Goal: Task Accomplishment & Management: Use online tool/utility

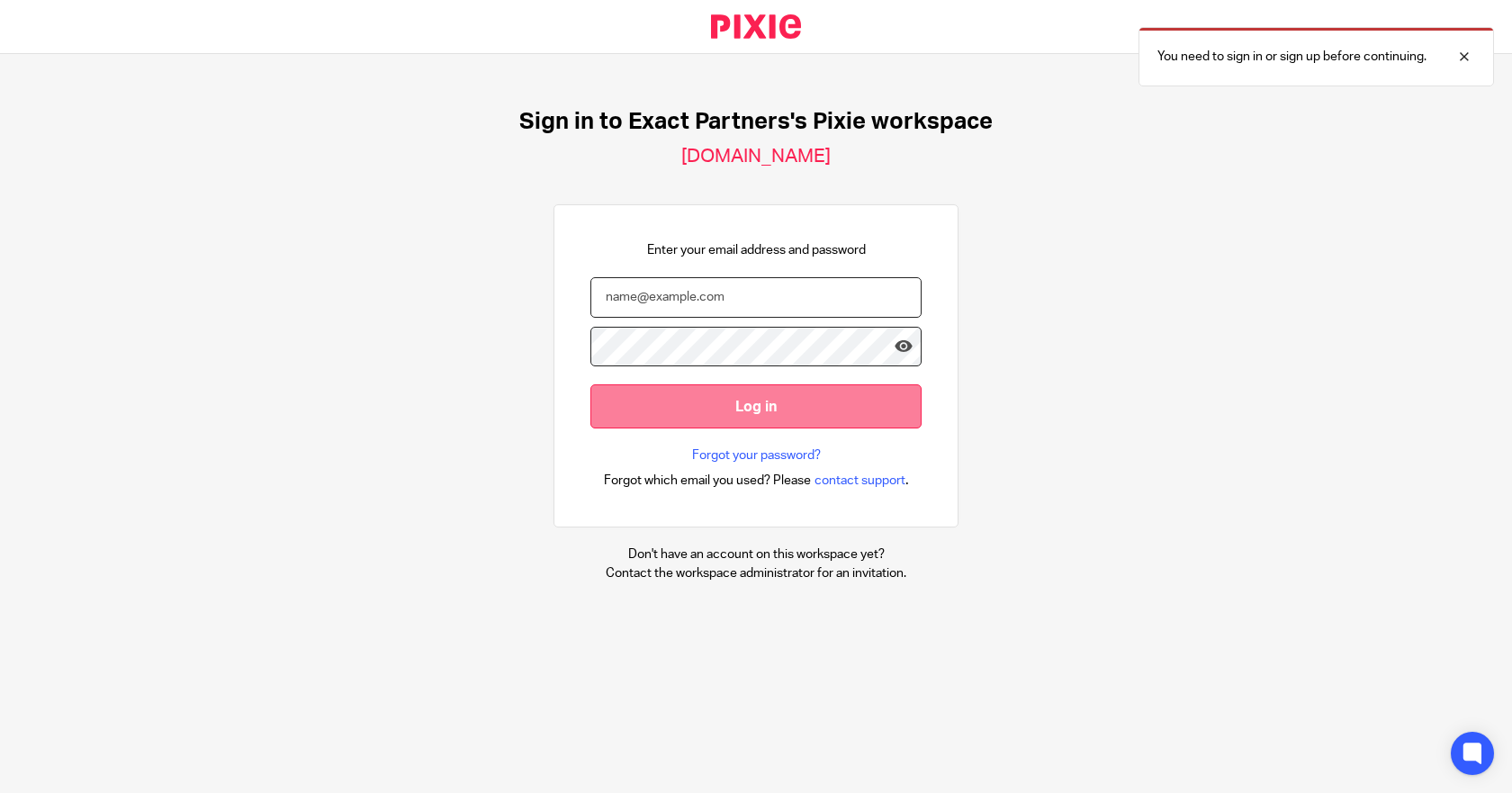
type input "[EMAIL_ADDRESS][DOMAIN_NAME]"
drag, startPoint x: 761, startPoint y: 398, endPoint x: 825, endPoint y: 404, distance: 64.3
click at [761, 399] on input "Log in" at bounding box center [756, 407] width 331 height 44
click at [0, 792] on nordpass-portal at bounding box center [0, 793] width 0 height 0
click at [1462, 57] on div at bounding box center [1450, 57] width 49 height 22
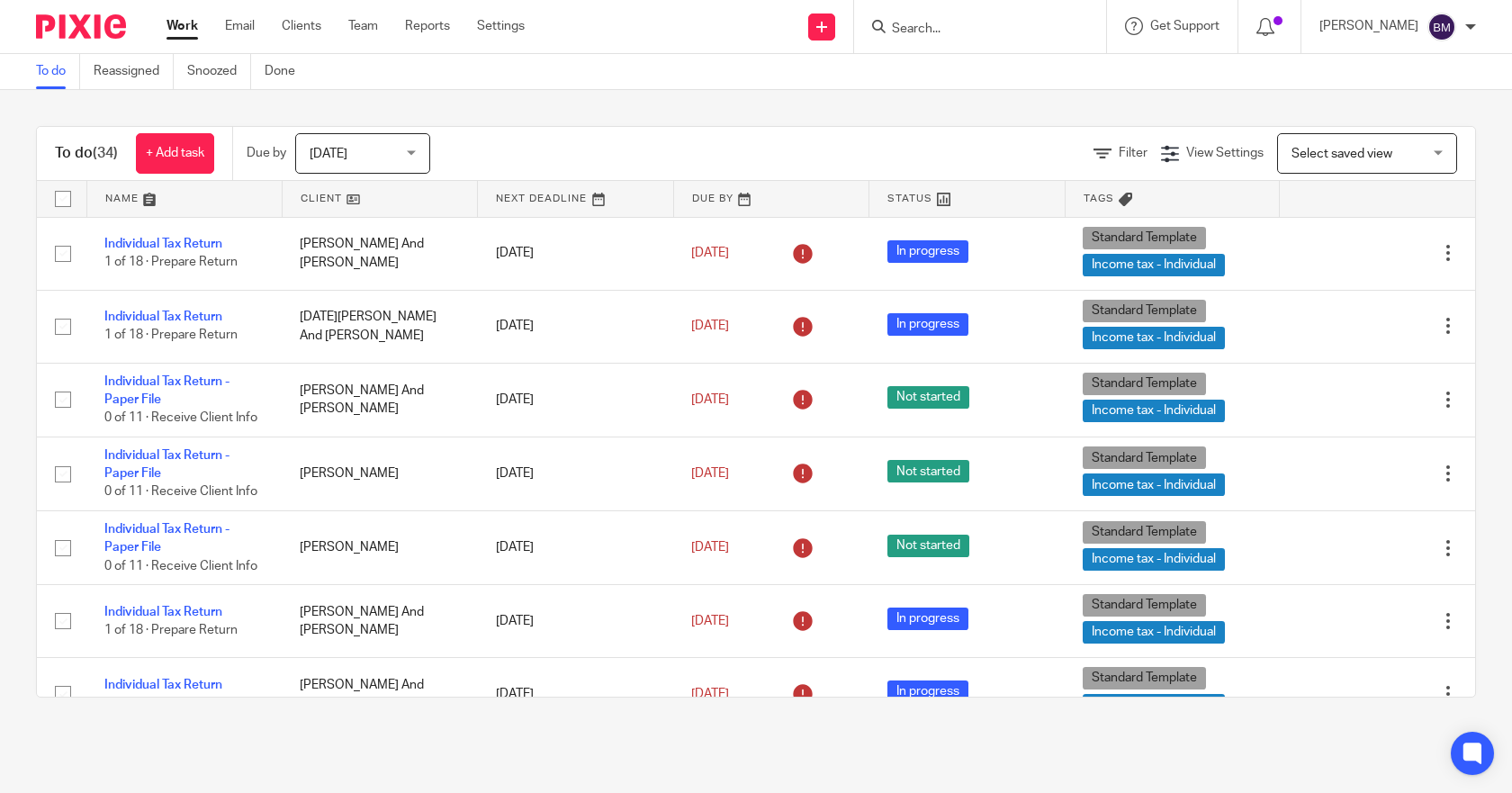
click at [940, 32] on input "Search" at bounding box center [970, 30] width 162 height 16
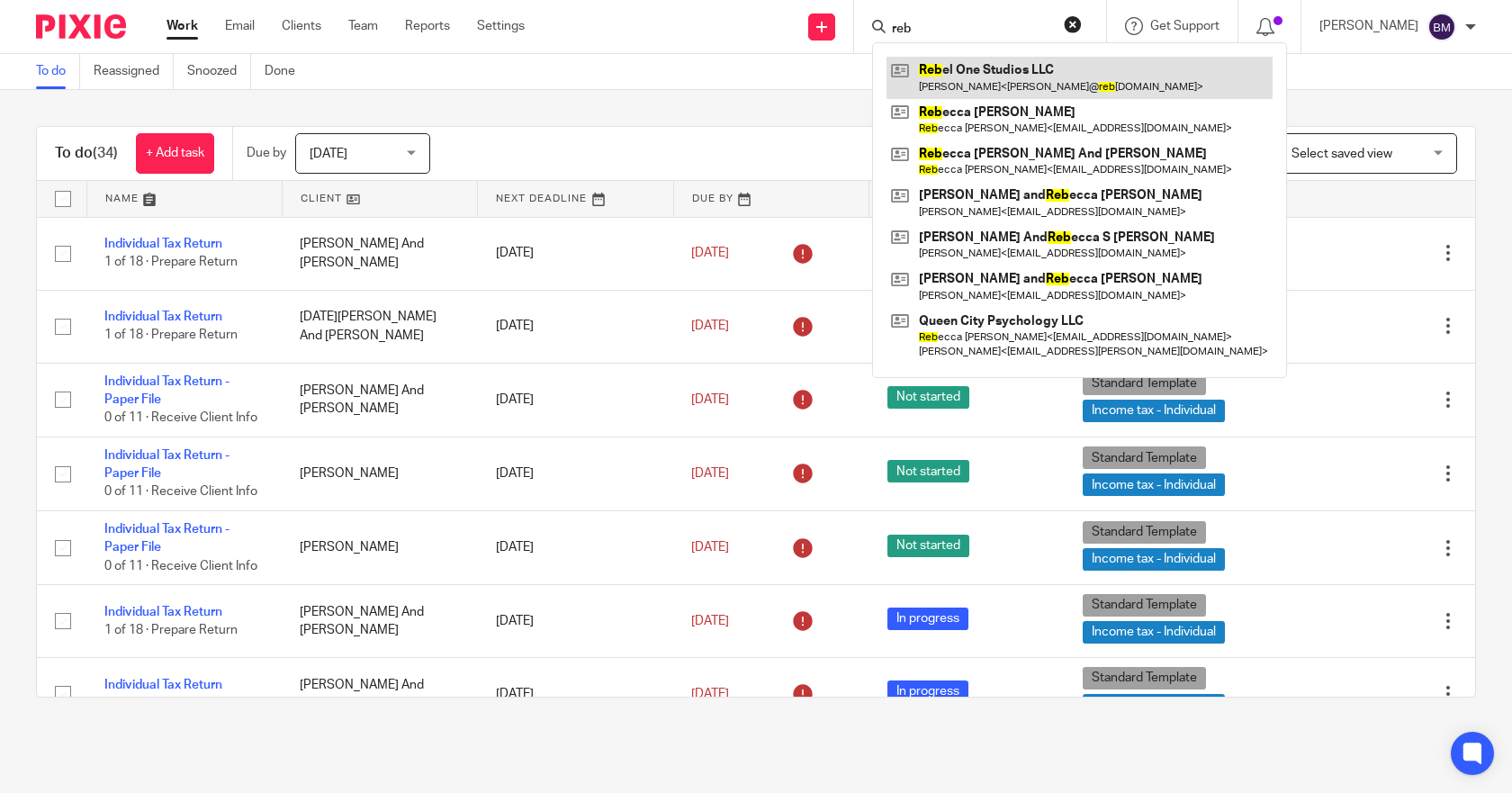
type input "reb"
click at [1010, 67] on link at bounding box center [1080, 77] width 386 height 41
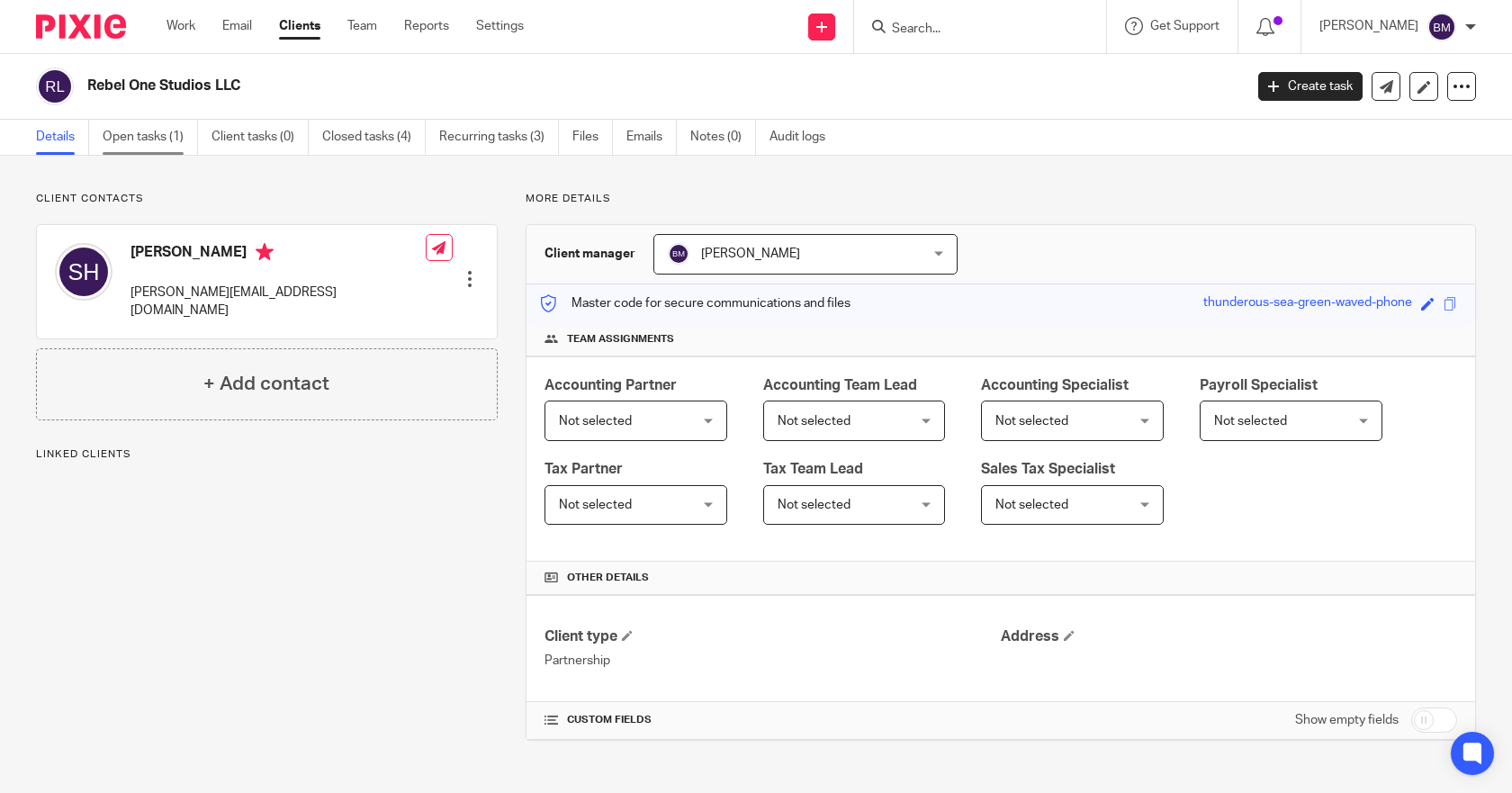
click at [142, 134] on link "Open tasks (1)" at bounding box center [150, 137] width 95 height 35
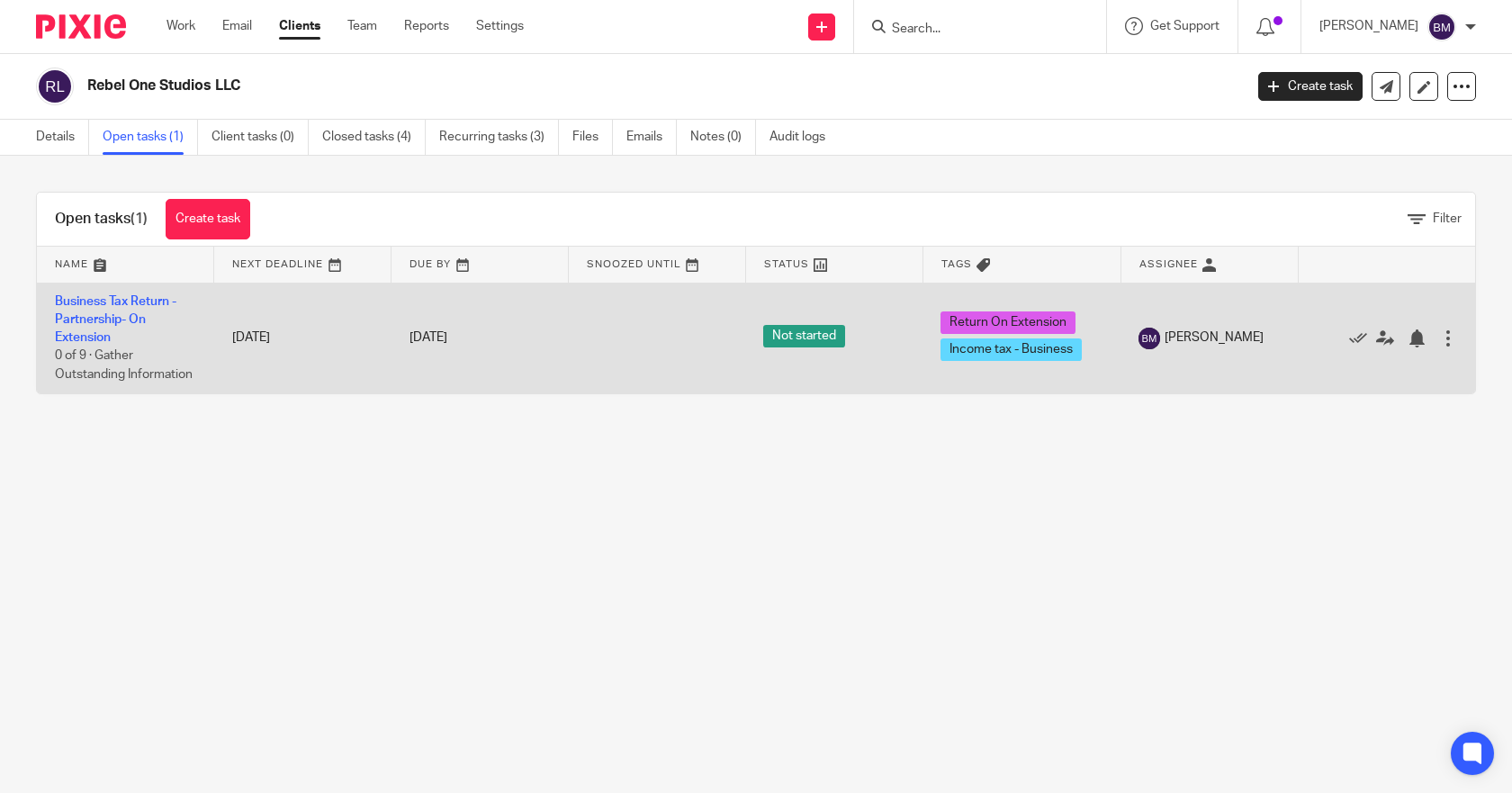
click at [145, 293] on td "Business Tax Return - Partnership- On Extension 0 of 9 · Gather Outstanding Inf…" at bounding box center [125, 338] width 178 height 111
click at [99, 301] on link "Business Tax Return - Partnership- On Extension" at bounding box center [115, 320] width 122 height 49
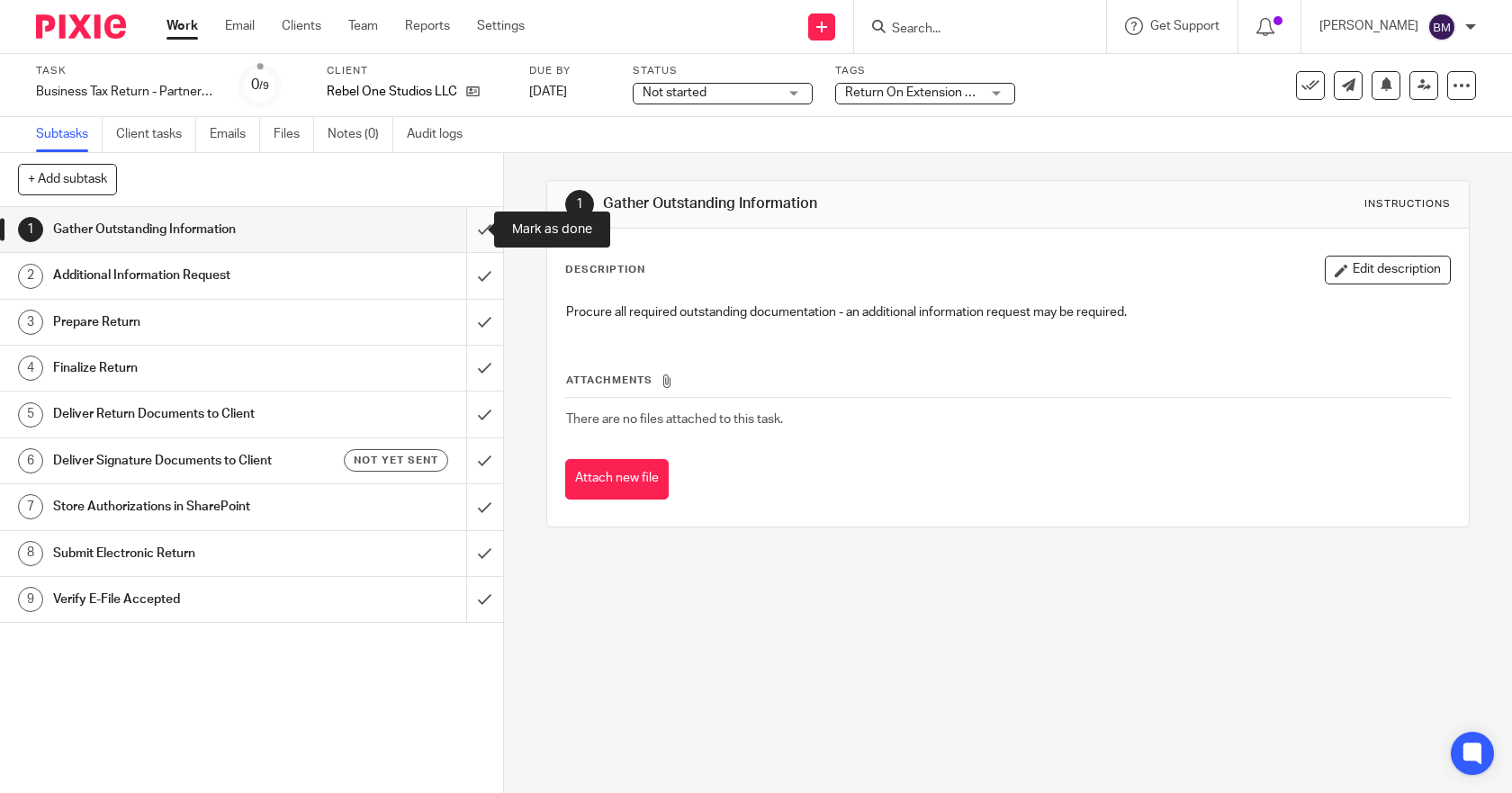
click at [465, 231] on input "submit" at bounding box center [252, 229] width 503 height 45
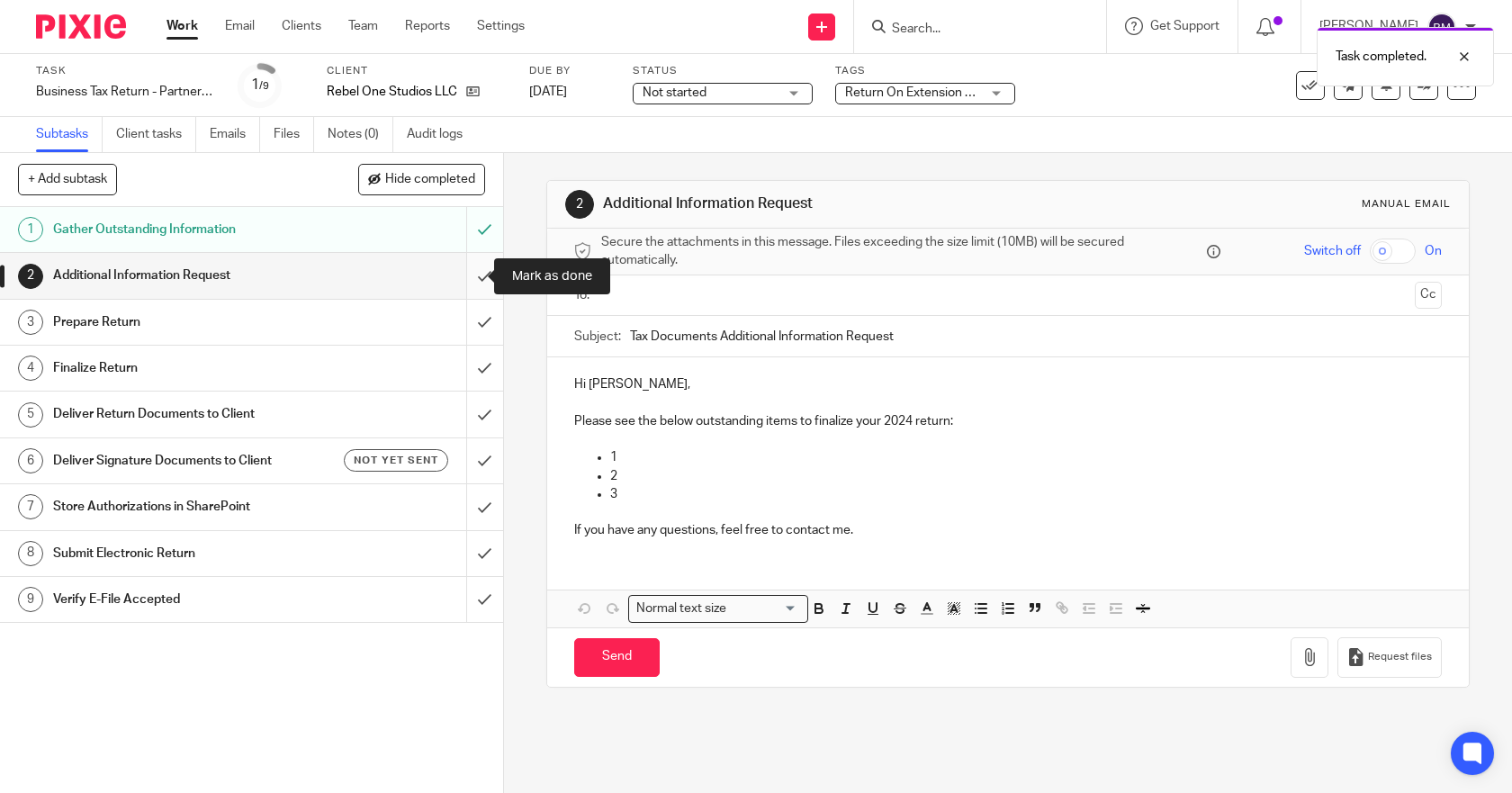
click at [462, 282] on input "submit" at bounding box center [252, 275] width 503 height 45
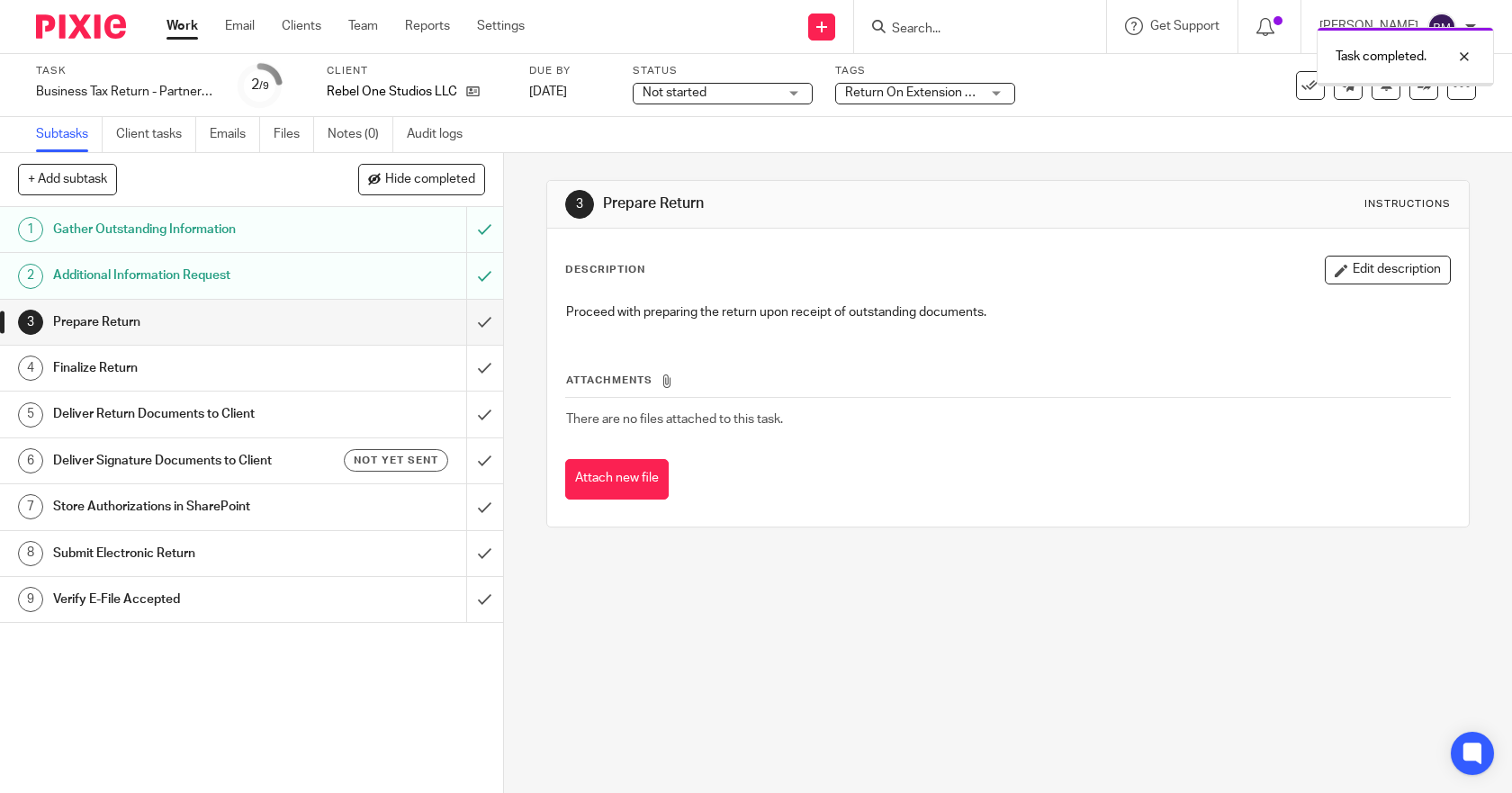
click at [468, 324] on input "submit" at bounding box center [252, 321] width 503 height 45
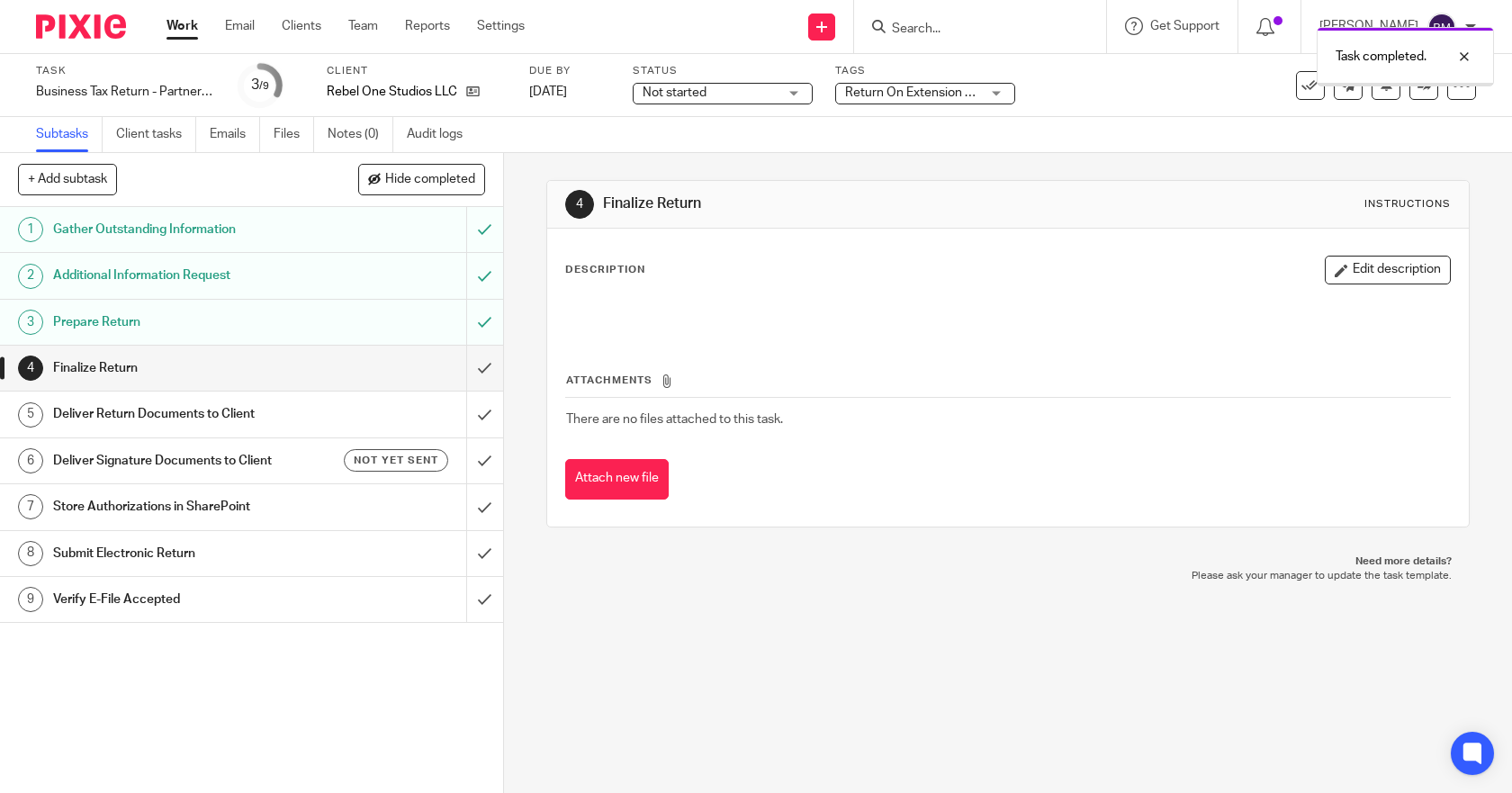
click at [460, 369] on input "submit" at bounding box center [252, 368] width 503 height 45
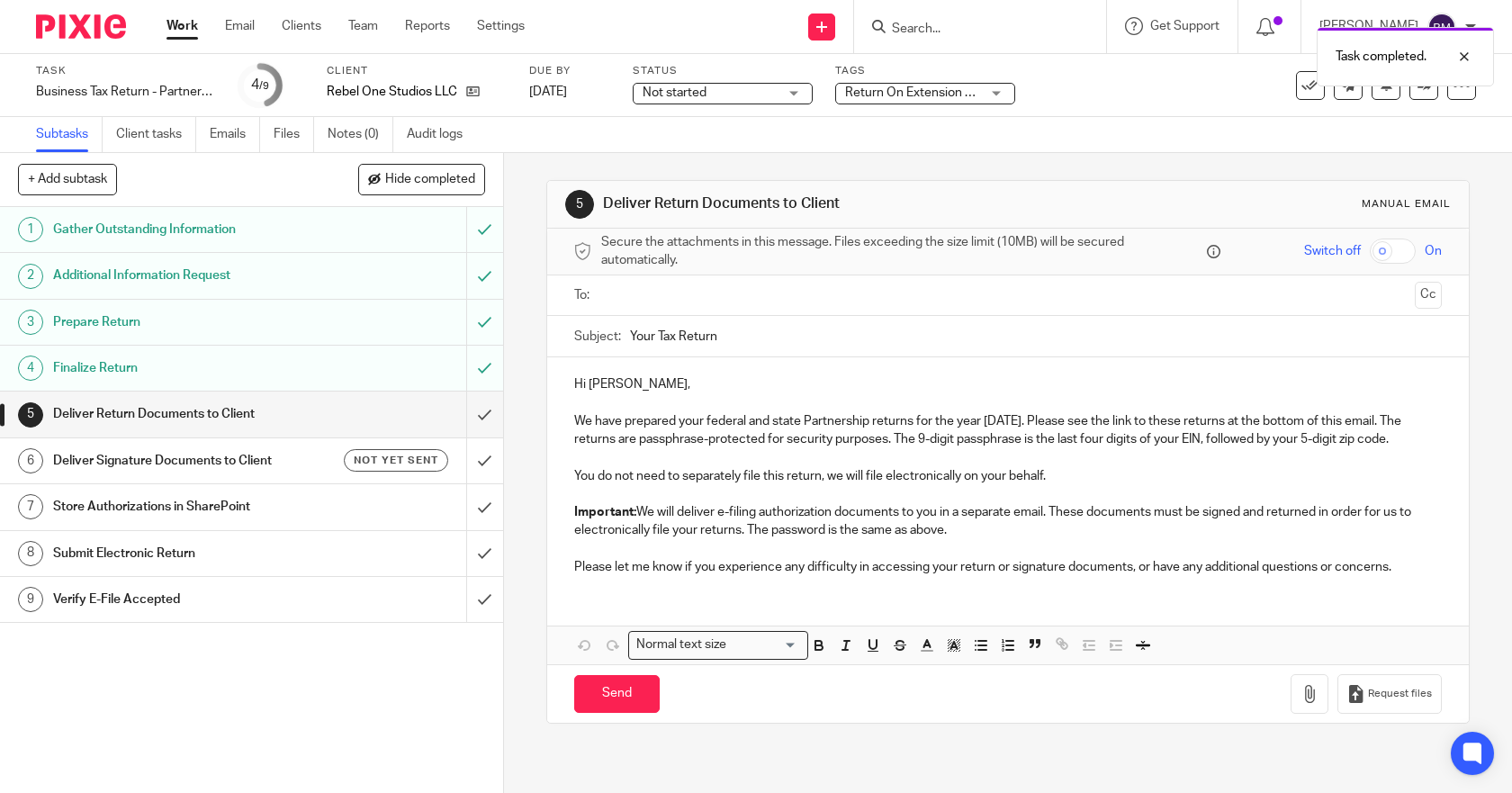
click at [610, 296] on input "text" at bounding box center [1008, 296] width 800 height 21
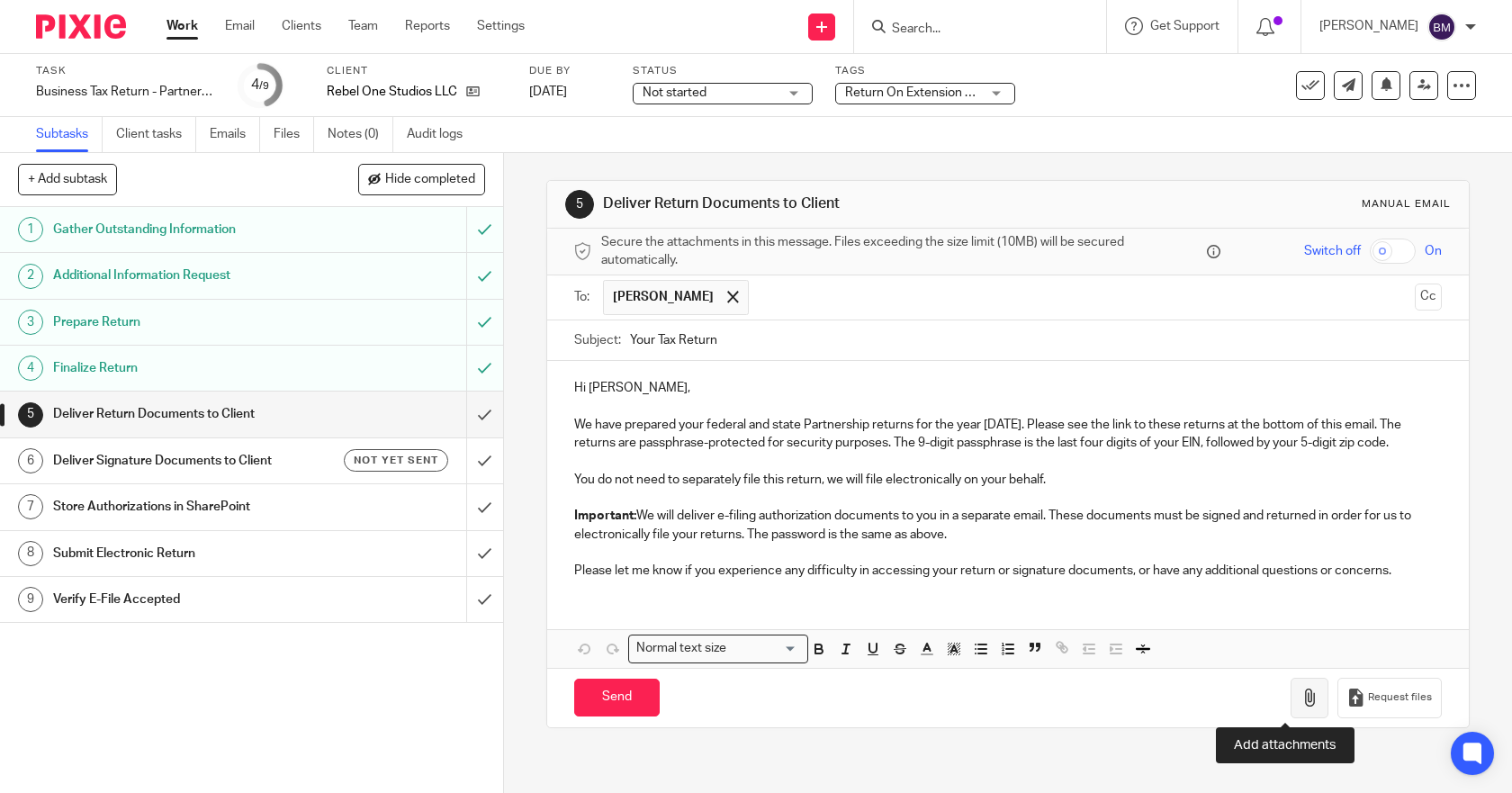
click at [1291, 709] on button "button" at bounding box center [1309, 698] width 38 height 40
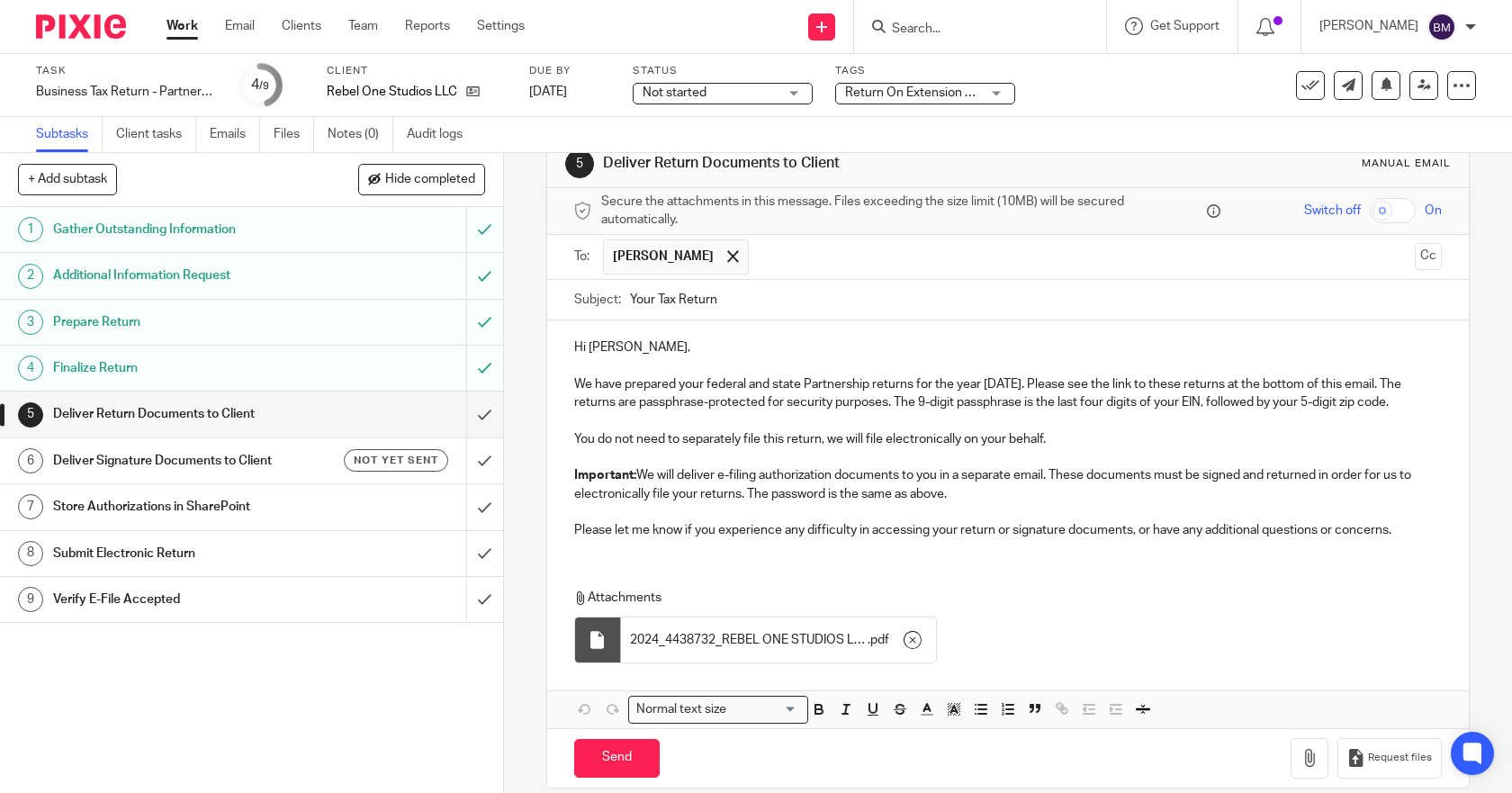
scroll to position [63, 0]
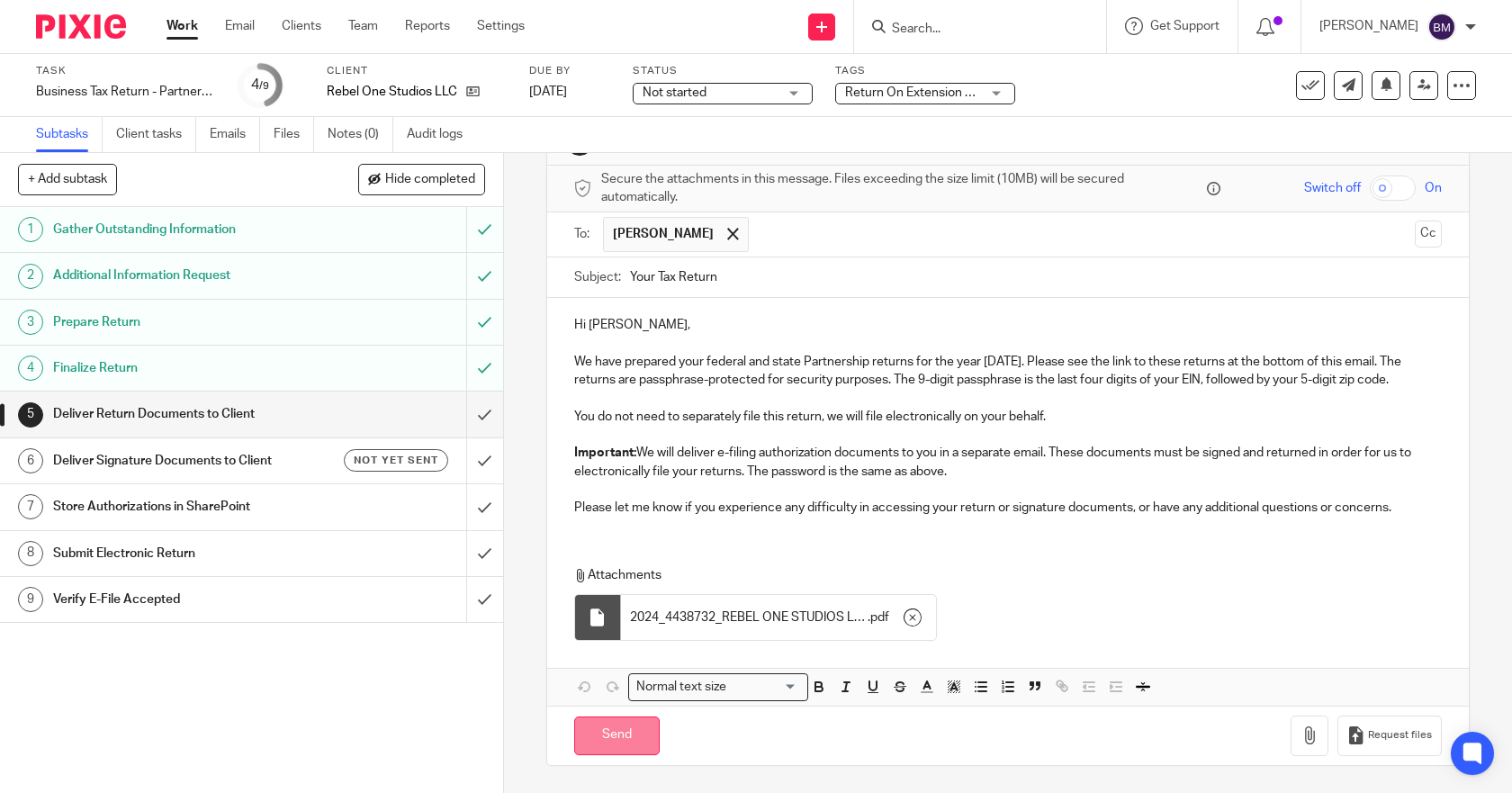
click at [604, 741] on input "Send" at bounding box center [616, 736] width 85 height 38
type input "Sent"
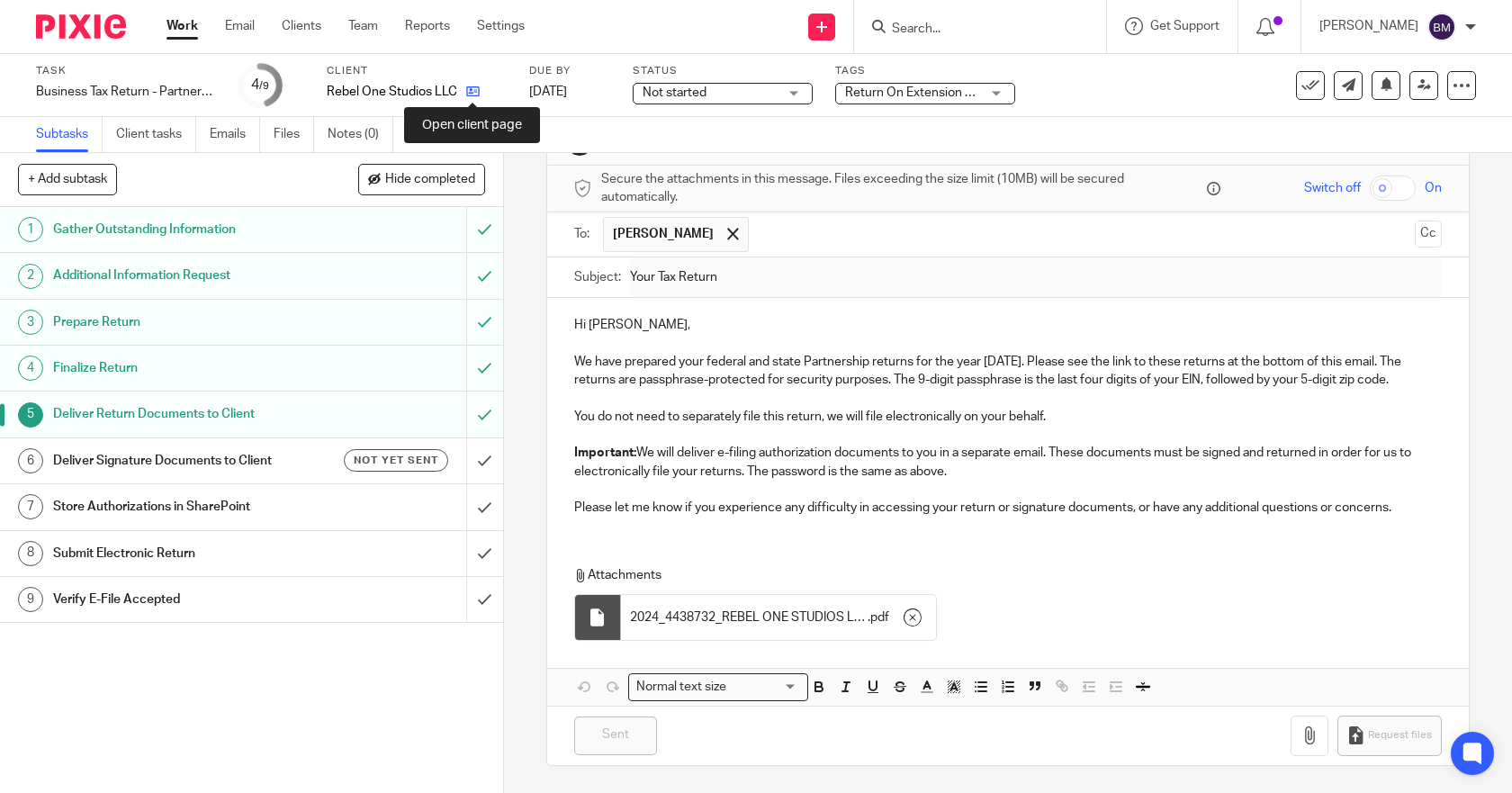
click at [470, 94] on icon at bounding box center [472, 91] width 14 height 14
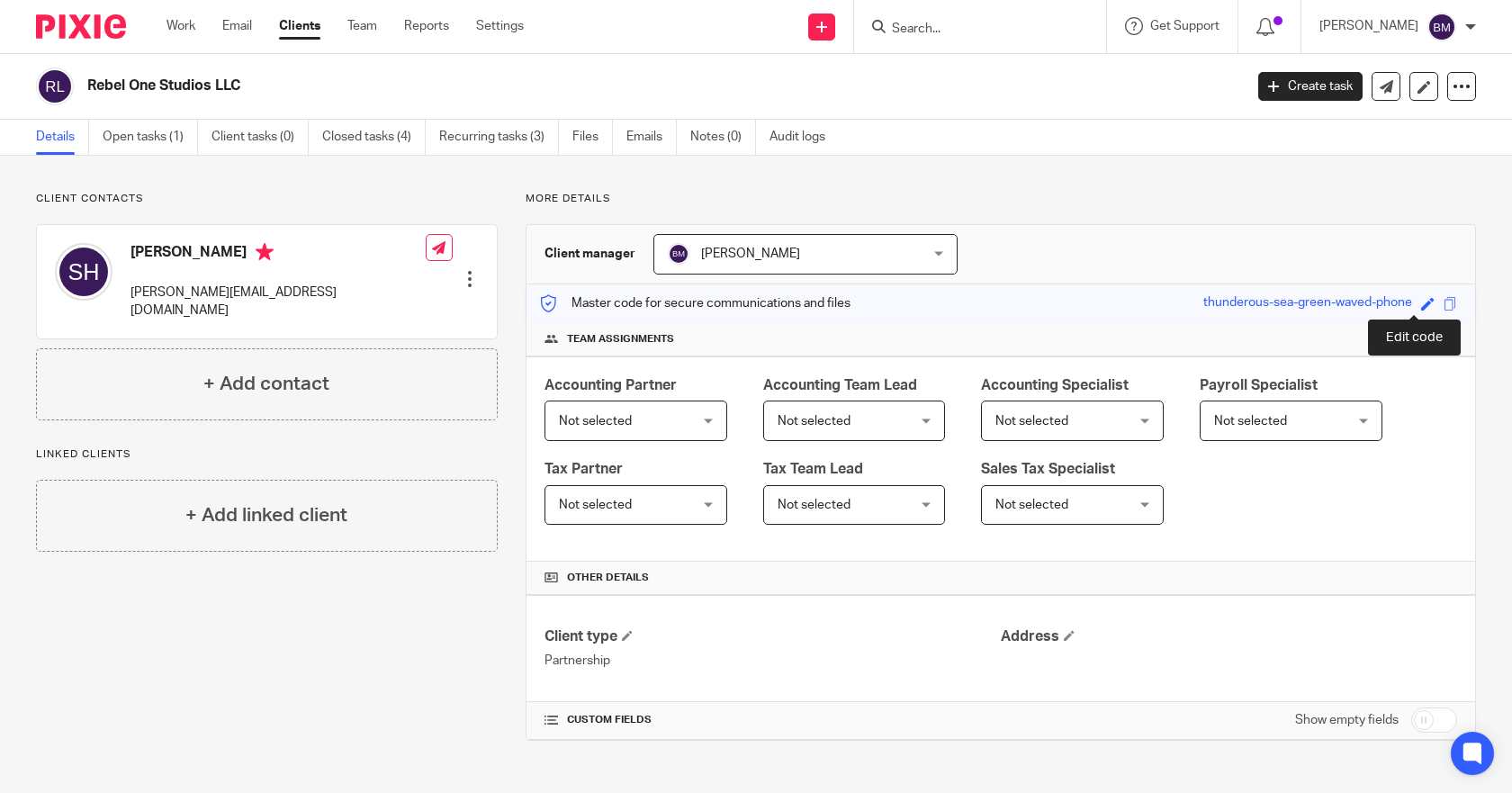
click at [1421, 305] on span at bounding box center [1428, 303] width 14 height 14
type input "873214210"
click at [1381, 305] on link "Save" at bounding box center [1395, 304] width 27 height 18
type input "873214210"
click at [153, 139] on link "Open tasks (1)" at bounding box center [150, 137] width 95 height 35
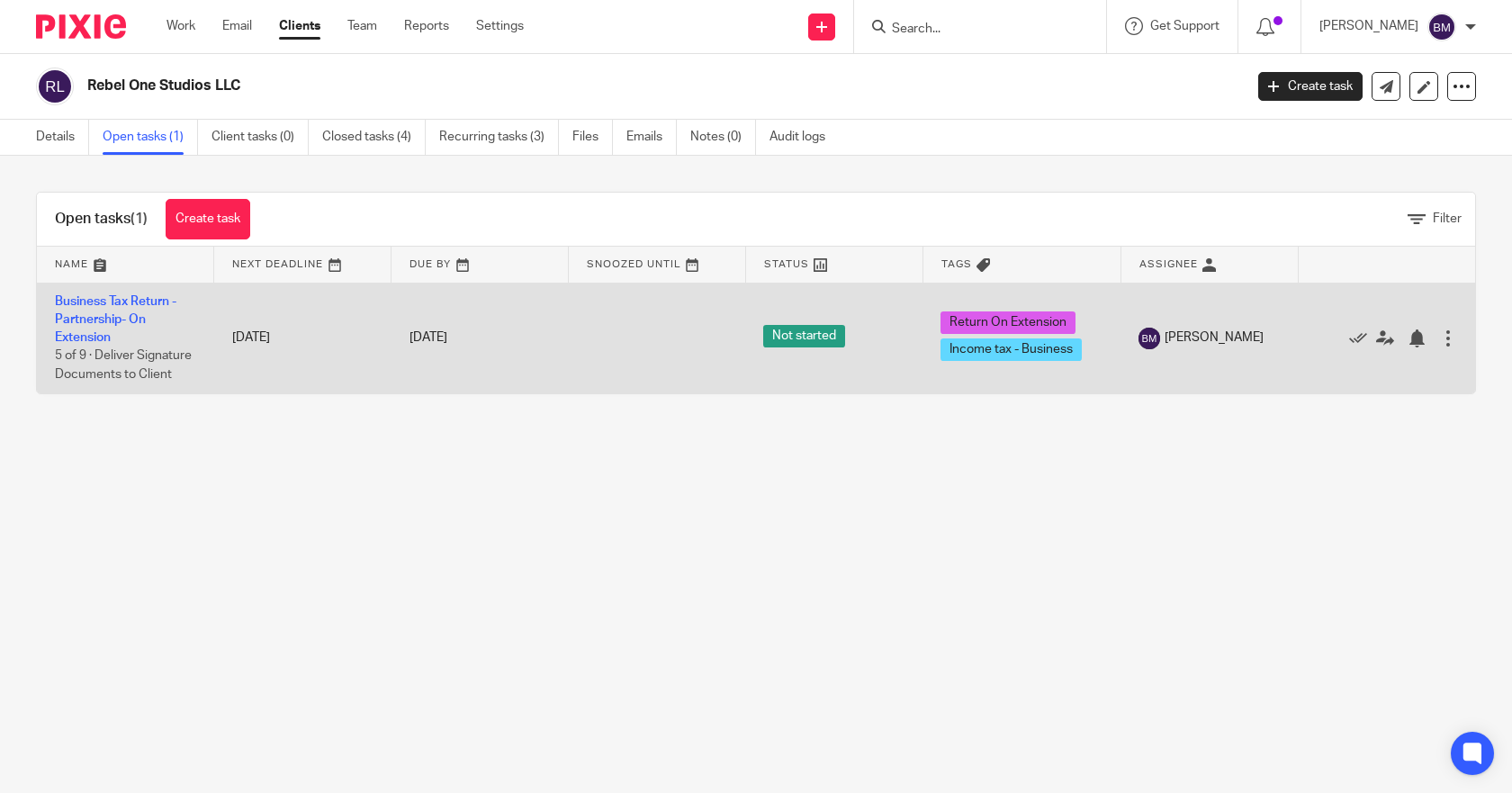
click at [80, 309] on td "Business Tax Return - Partnership- On Extension 5 of 9 · Deliver Signature Docu…" at bounding box center [125, 338] width 178 height 111
click at [69, 292] on td "Business Tax Return - Partnership- On Extension 5 of 9 · Deliver Signature Docu…" at bounding box center [125, 338] width 178 height 111
click at [69, 296] on link "Business Tax Return - Partnership- On Extension" at bounding box center [115, 320] width 122 height 49
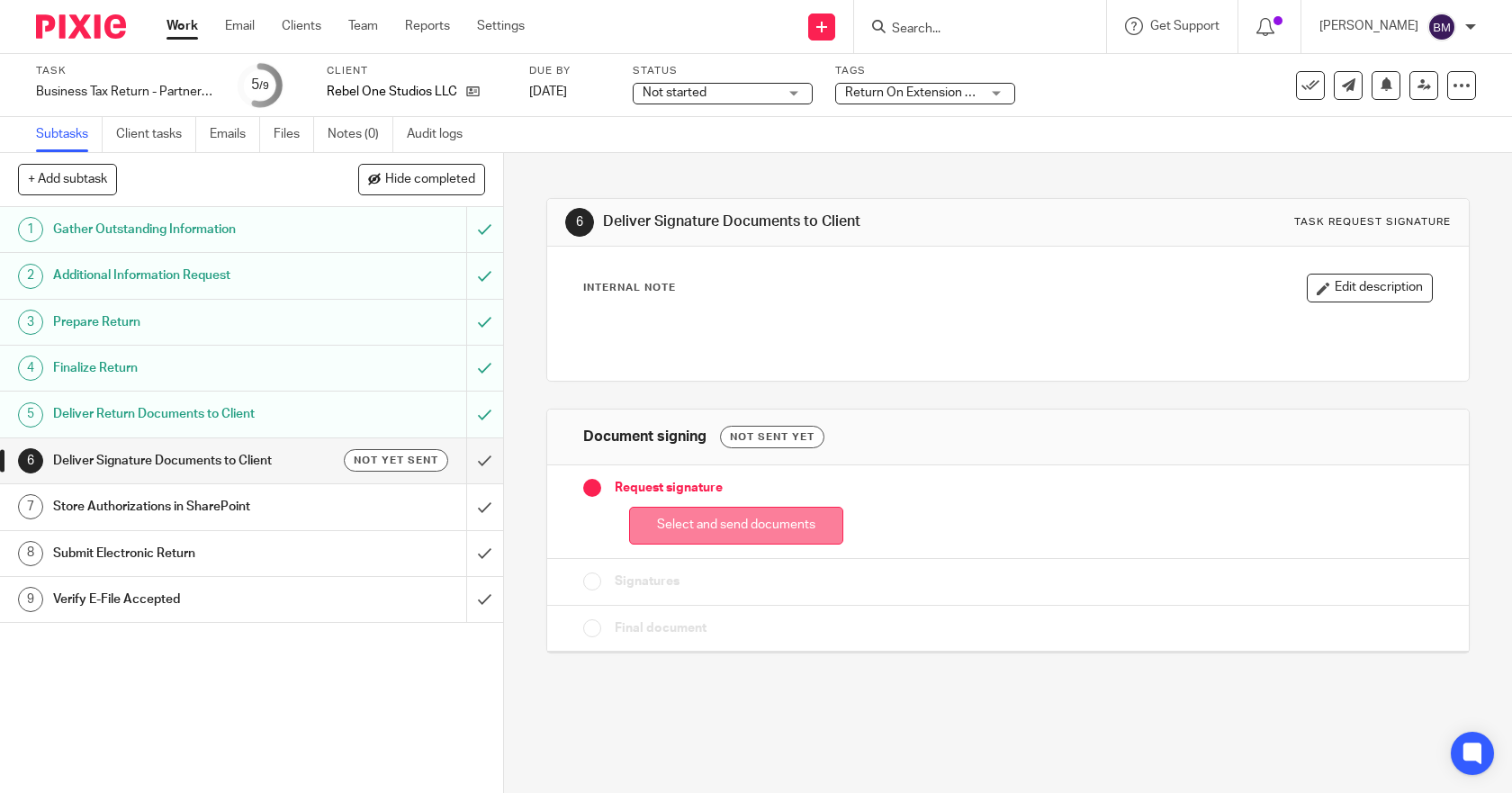
click at [668, 521] on button "Select and send documents" at bounding box center [736, 527] width 214 height 38
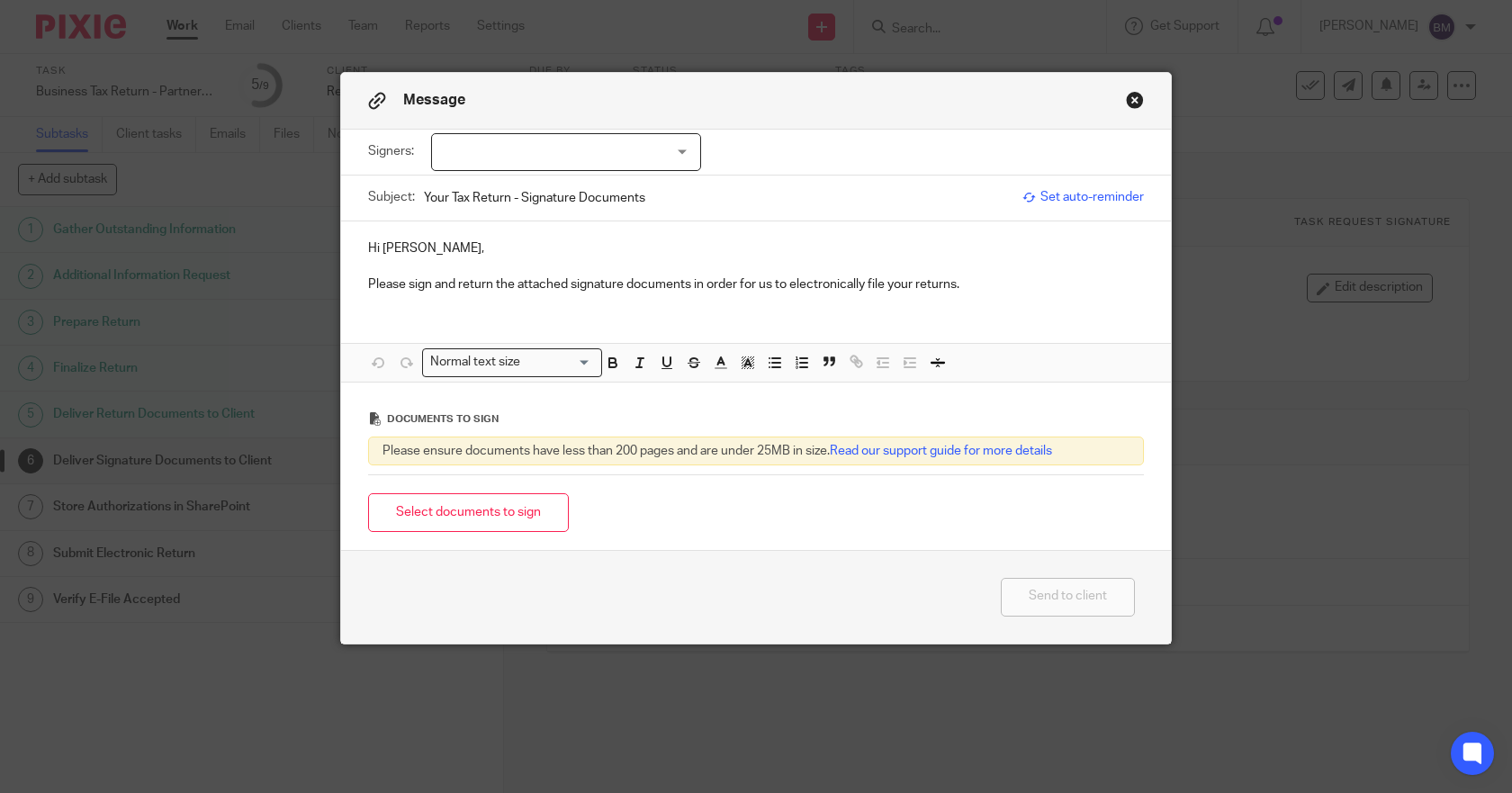
click at [459, 140] on div at bounding box center [566, 152] width 270 height 38
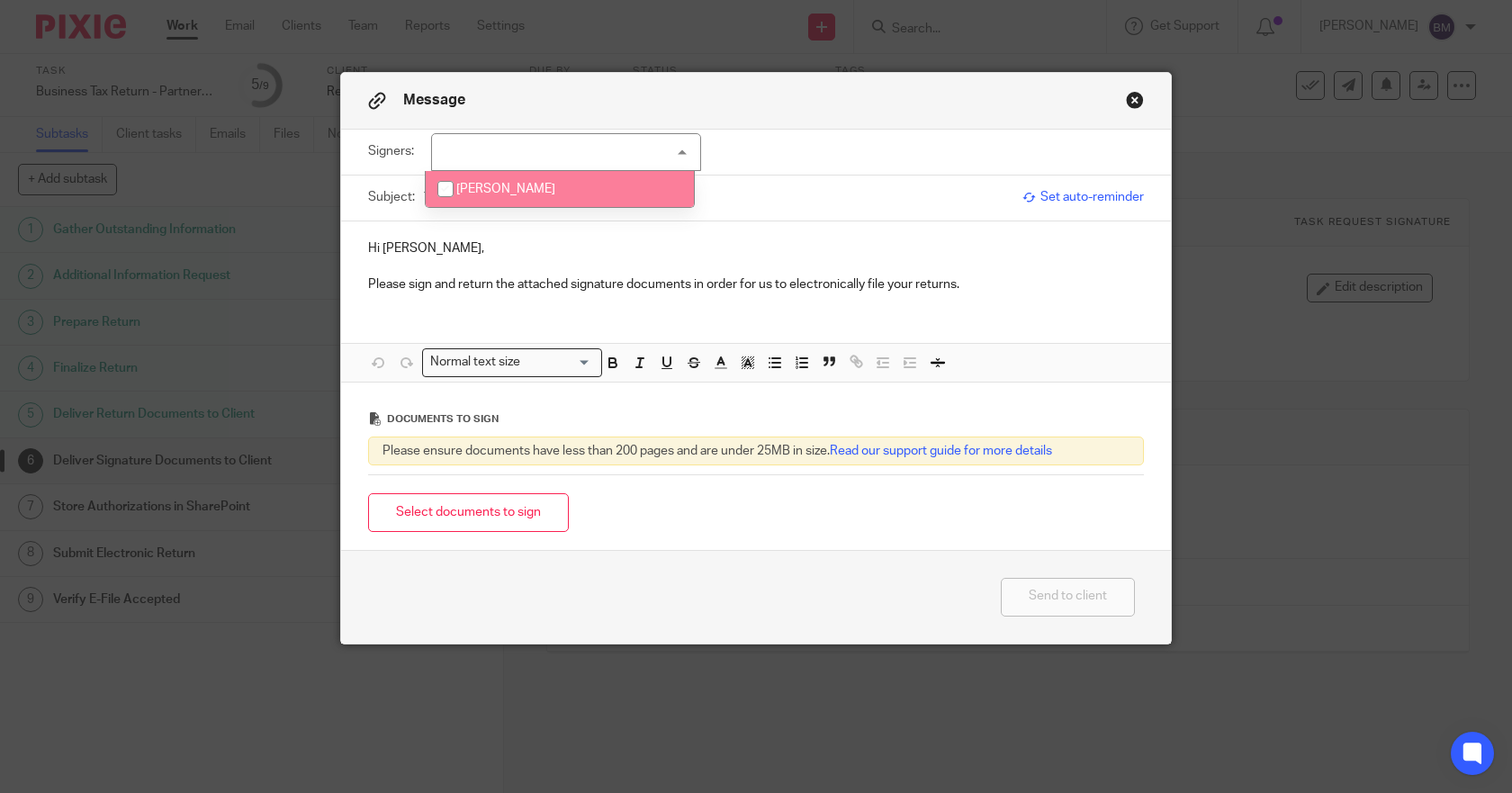
click at [442, 188] on input "checkbox" at bounding box center [445, 189] width 34 height 34
checkbox input "true"
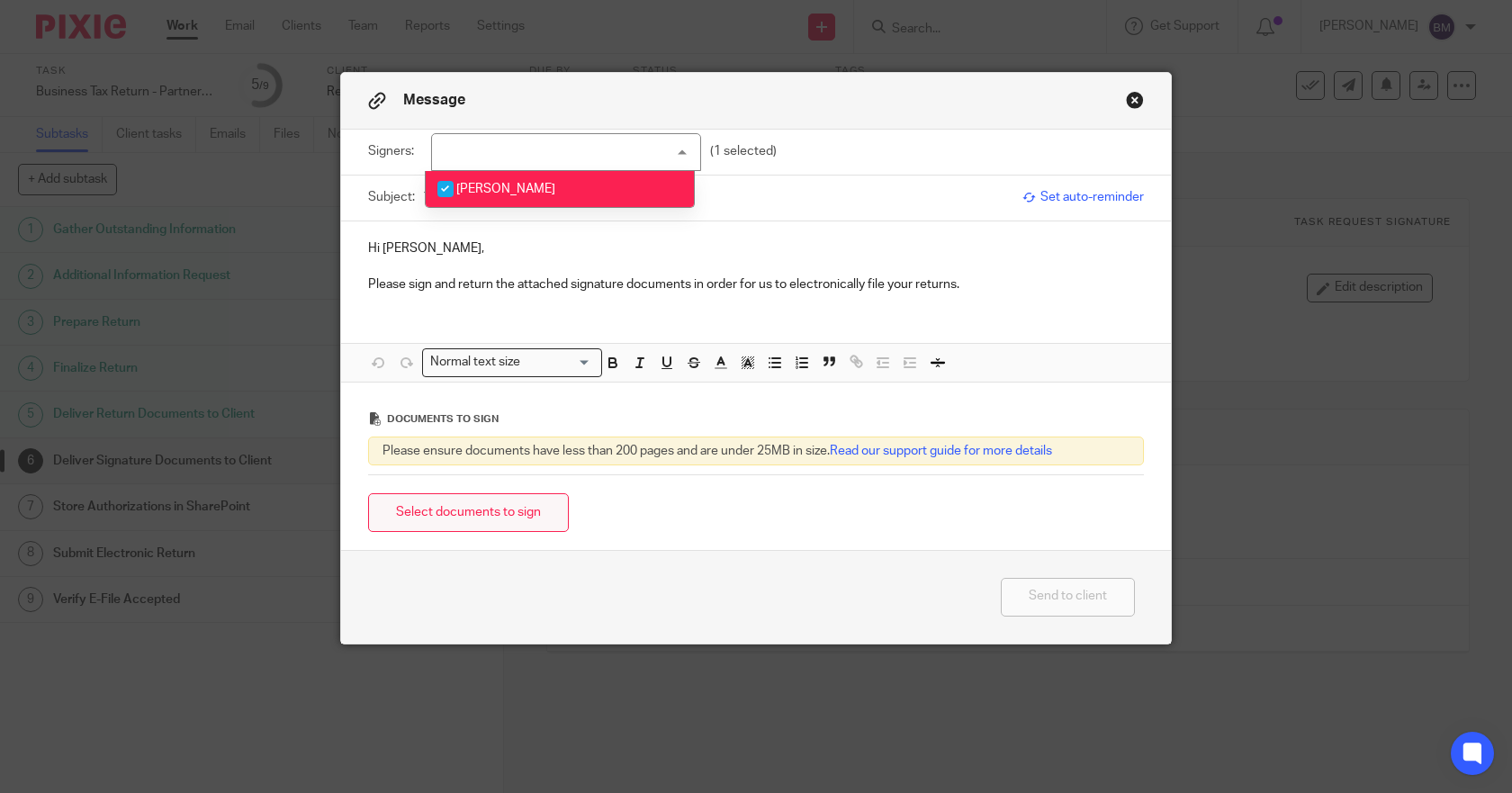
click at [419, 511] on button "Select documents to sign" at bounding box center [468, 513] width 200 height 38
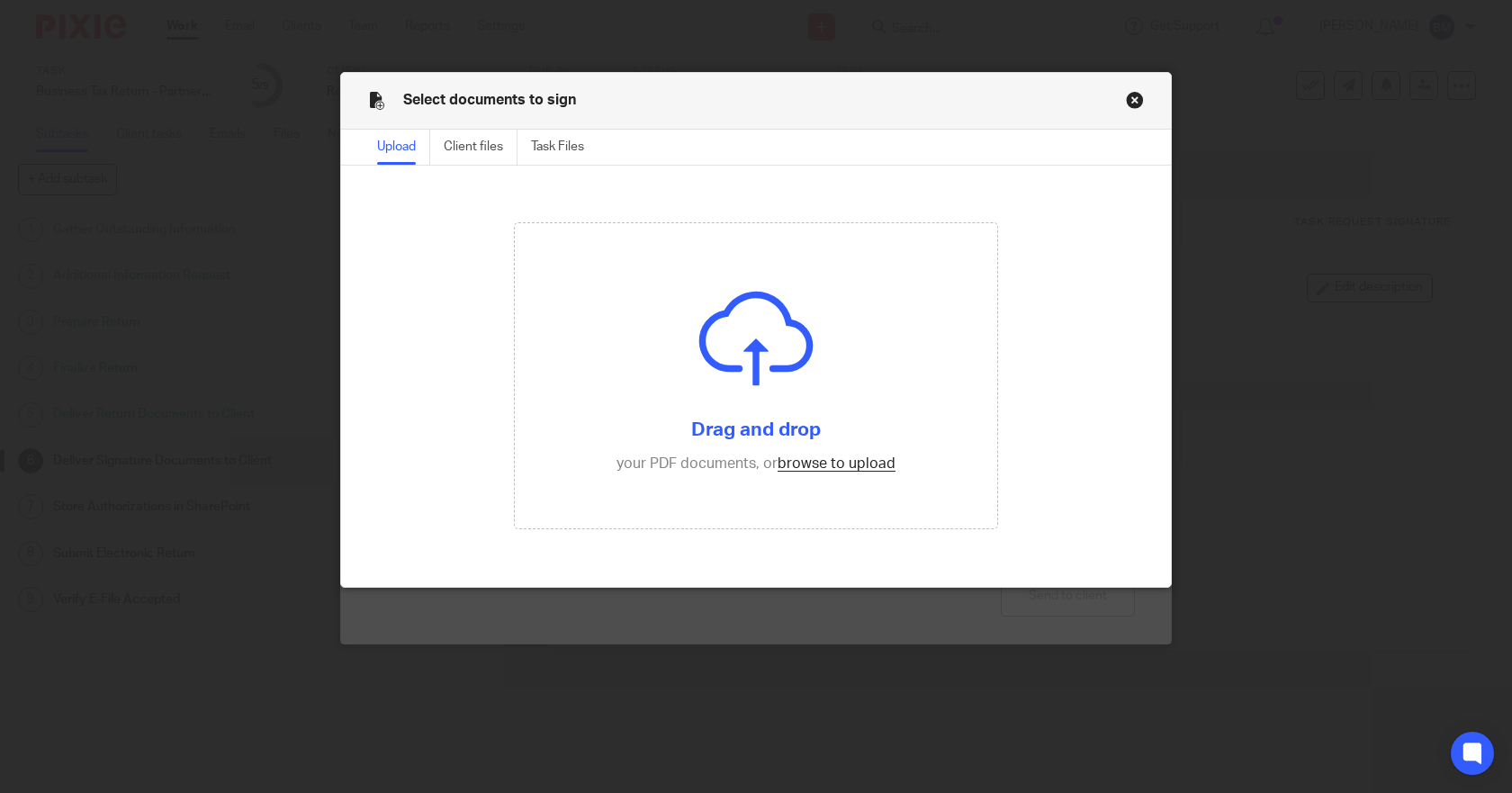
click at [1126, 103] on button "Close modal" at bounding box center [1135, 100] width 18 height 18
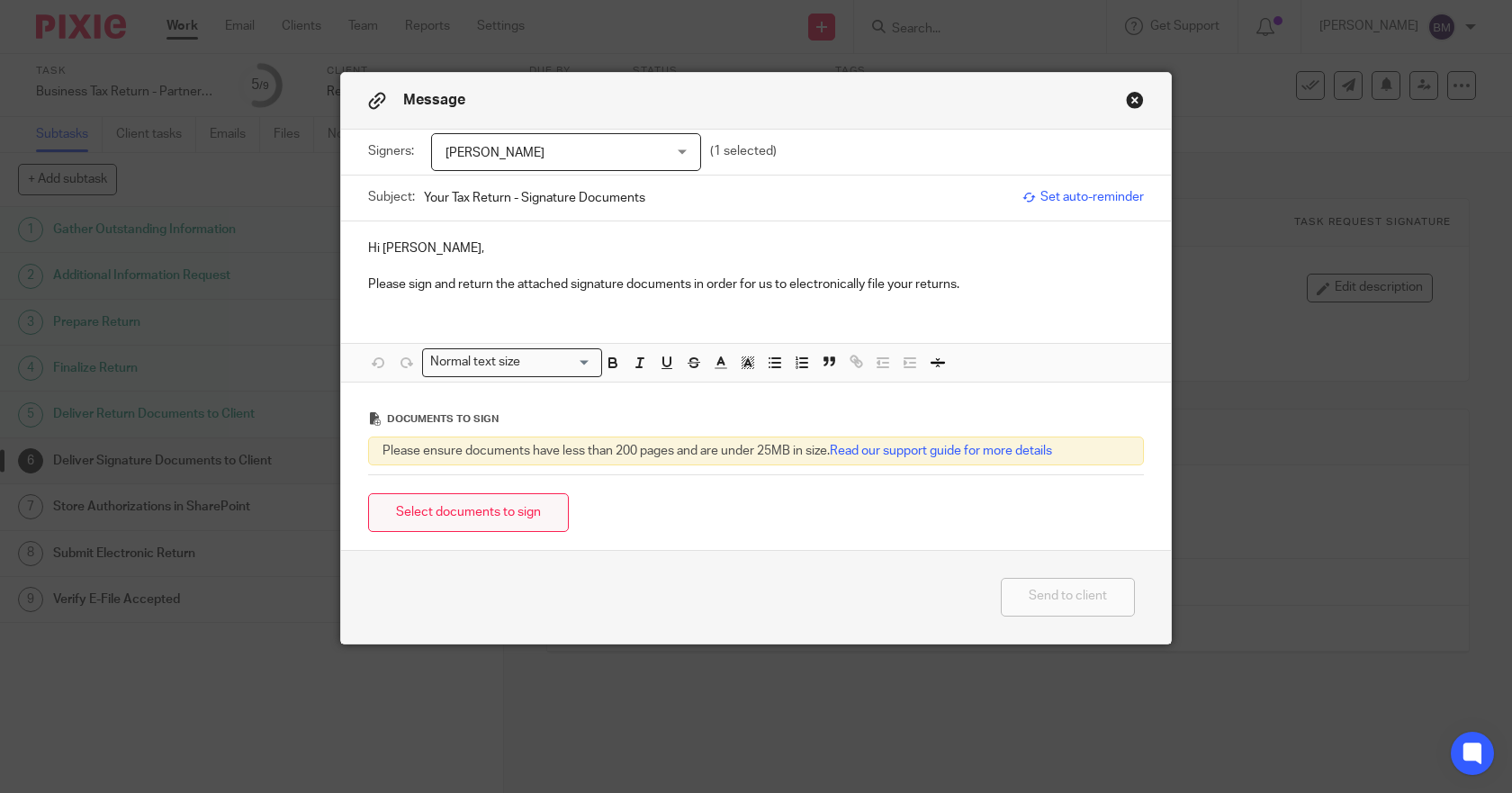
click at [491, 516] on button "Select documents to sign" at bounding box center [468, 513] width 200 height 38
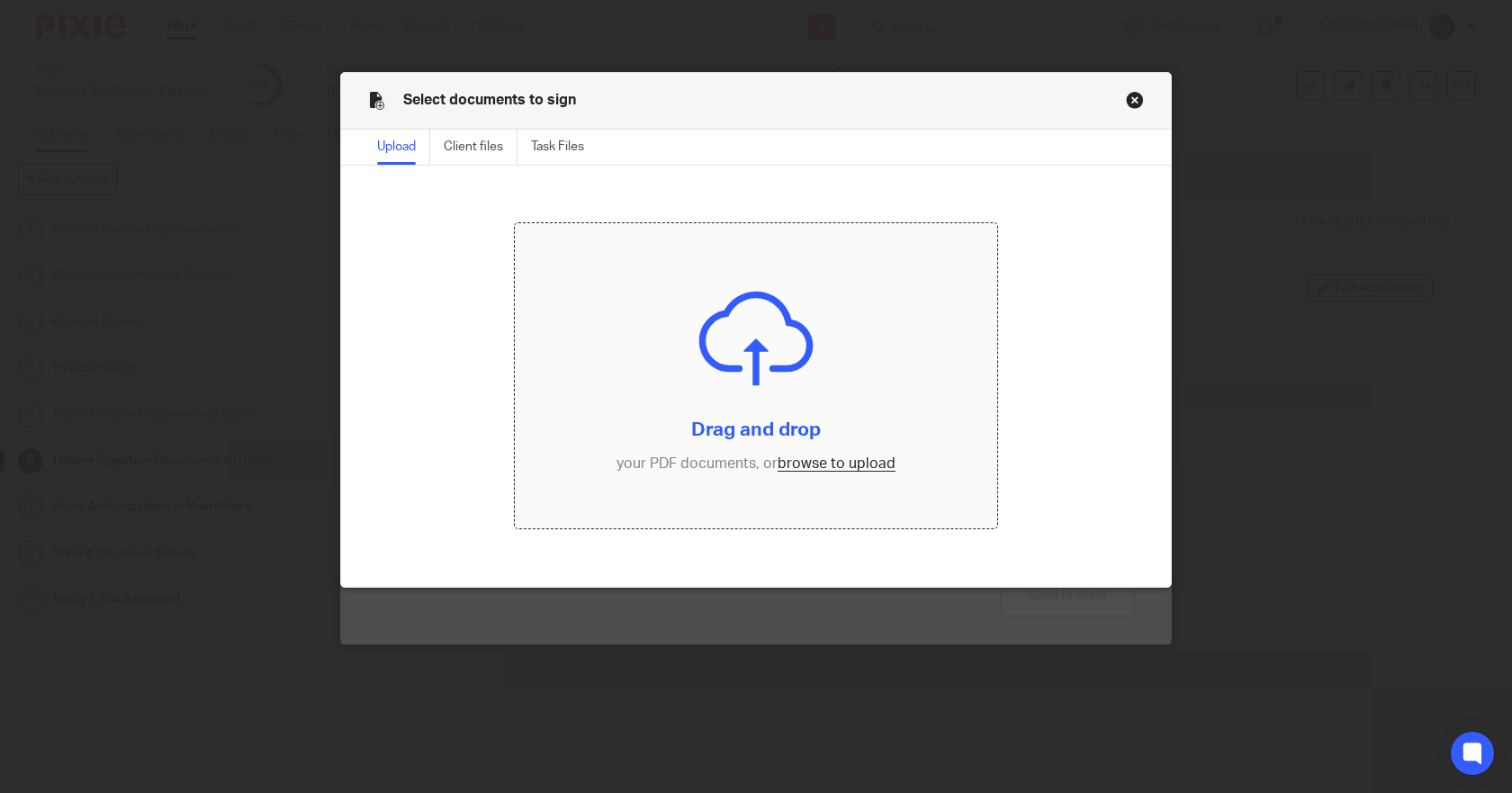
click at [775, 466] on input "file" at bounding box center [755, 375] width 482 height 304
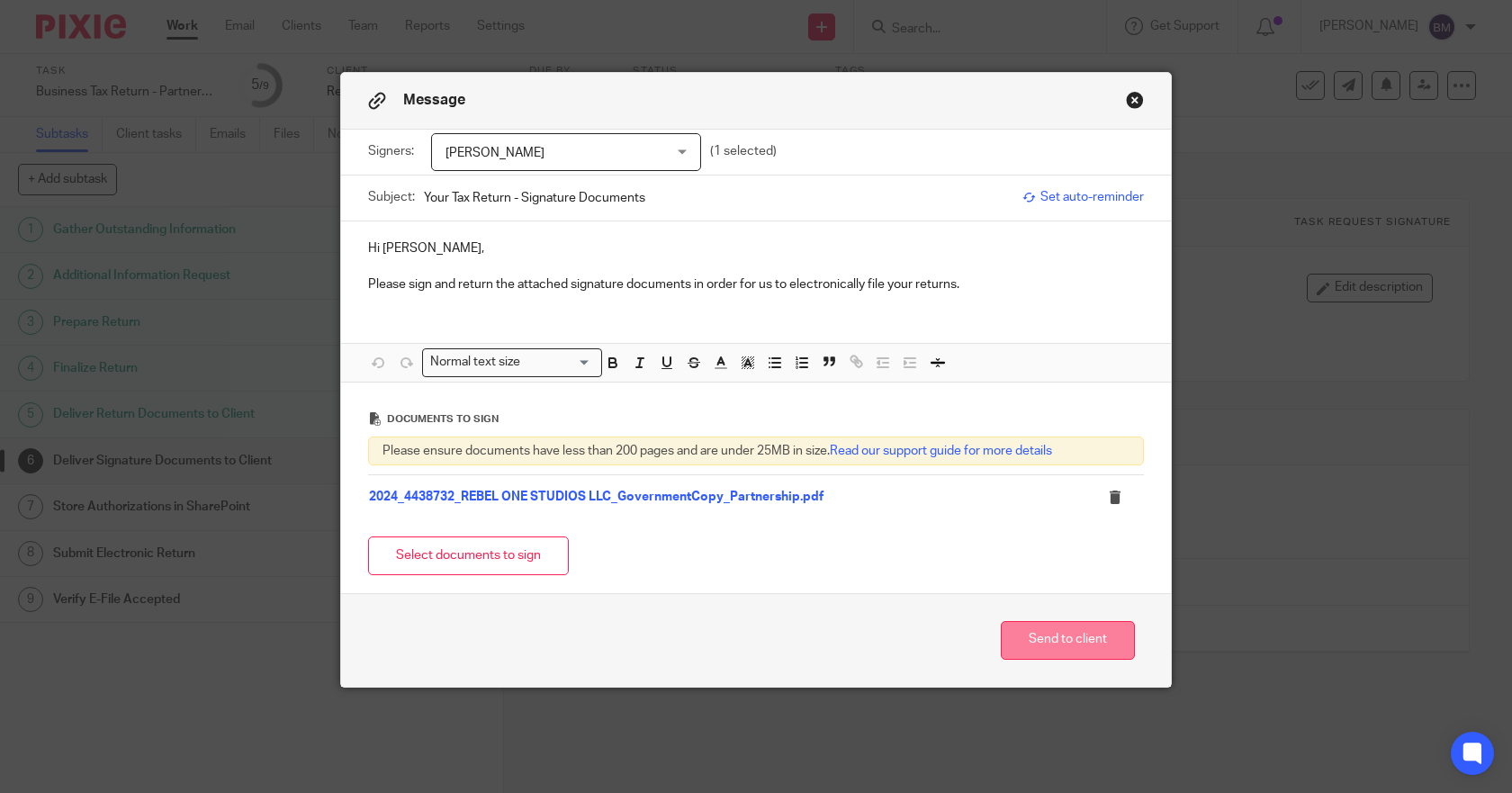
click at [1041, 639] on button "Send to client" at bounding box center [1067, 640] width 135 height 38
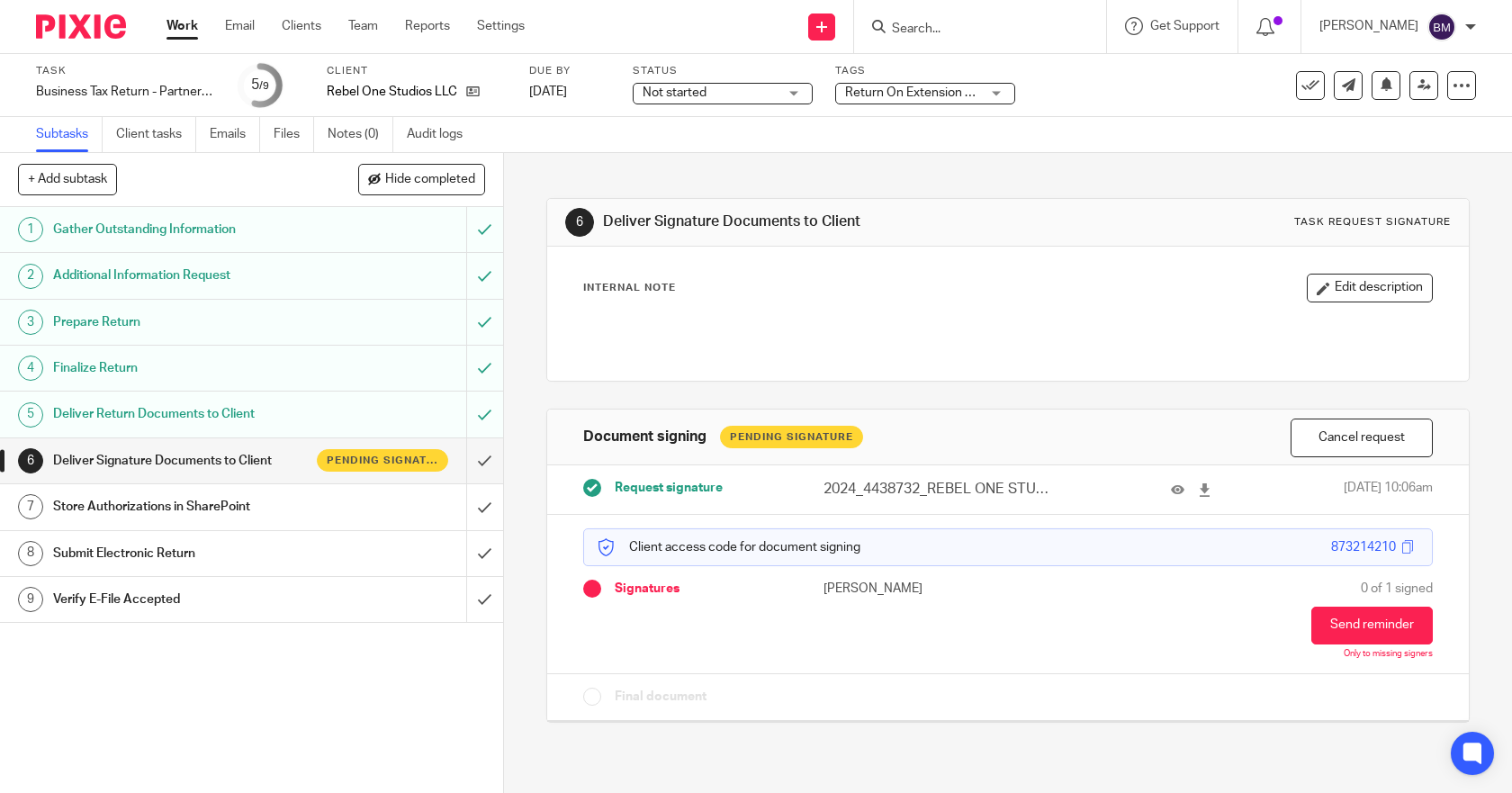
drag, startPoint x: 172, startPoint y: 24, endPoint x: 183, endPoint y: 24, distance: 11.0
click at [173, 24] on link "Work" at bounding box center [182, 27] width 31 height 18
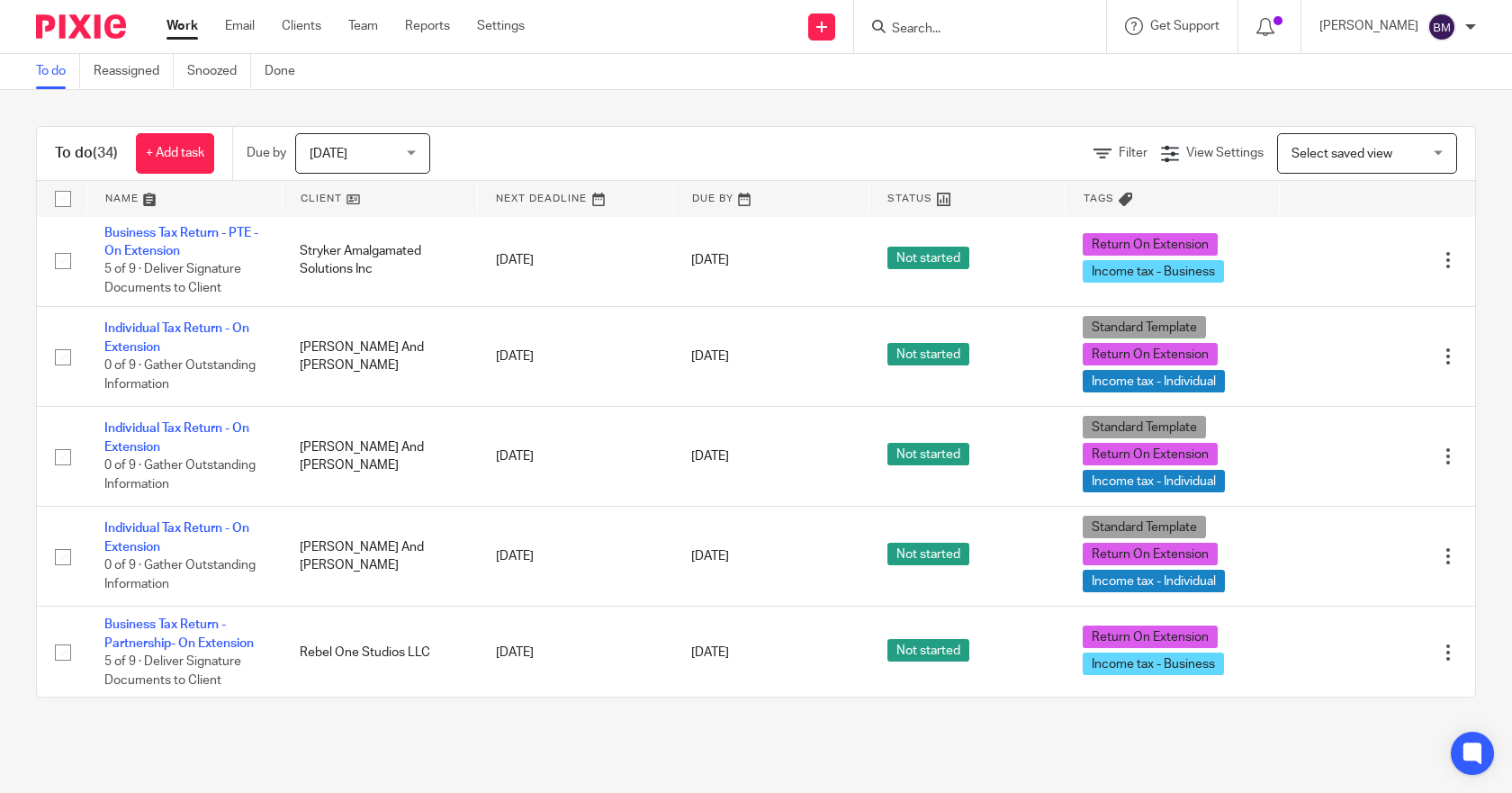
scroll to position [2567, 0]
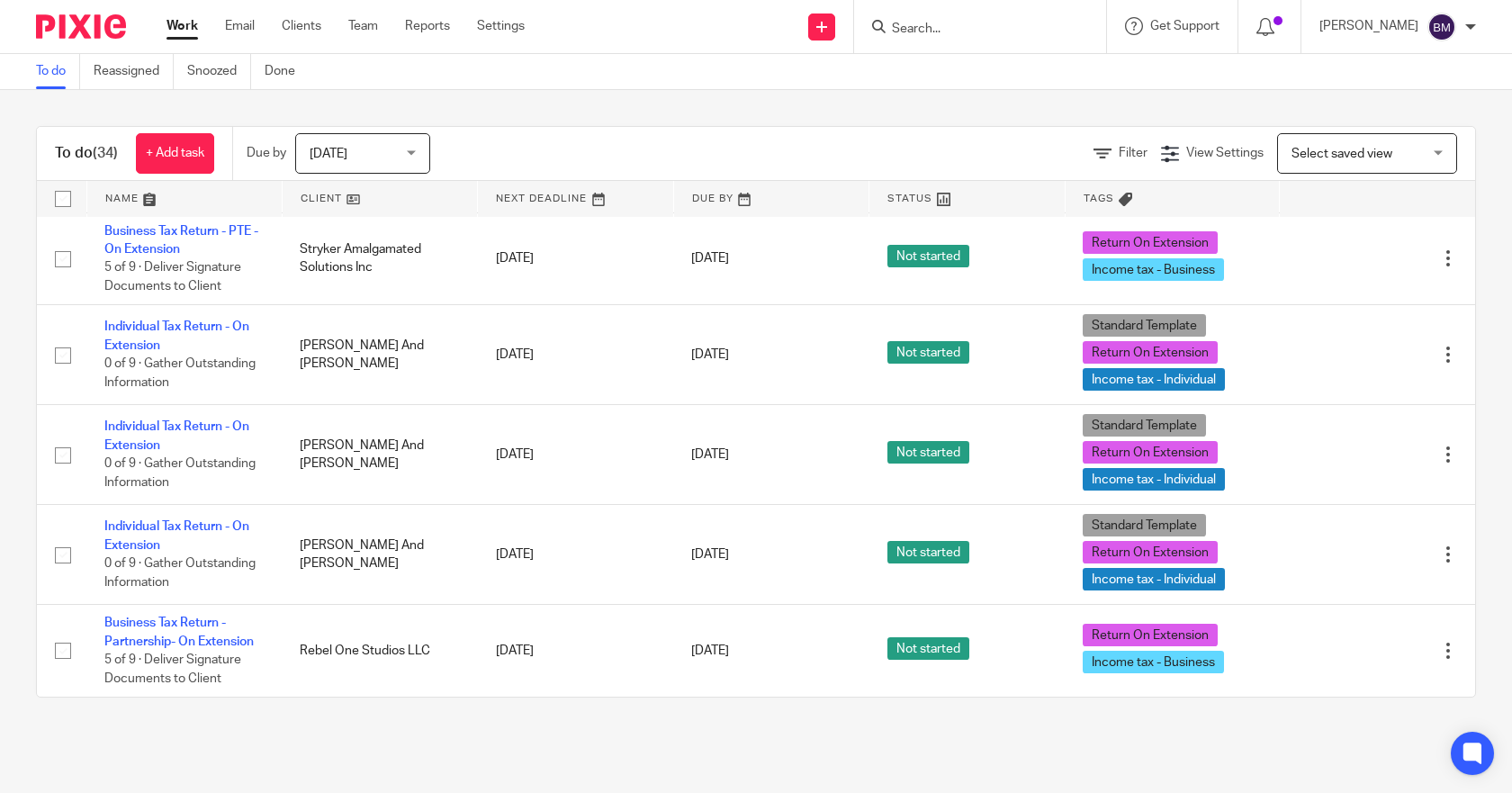
click at [1470, 23] on div at bounding box center [1471, 27] width 11 height 11
click at [1388, 128] on span "Logout" at bounding box center [1392, 125] width 40 height 13
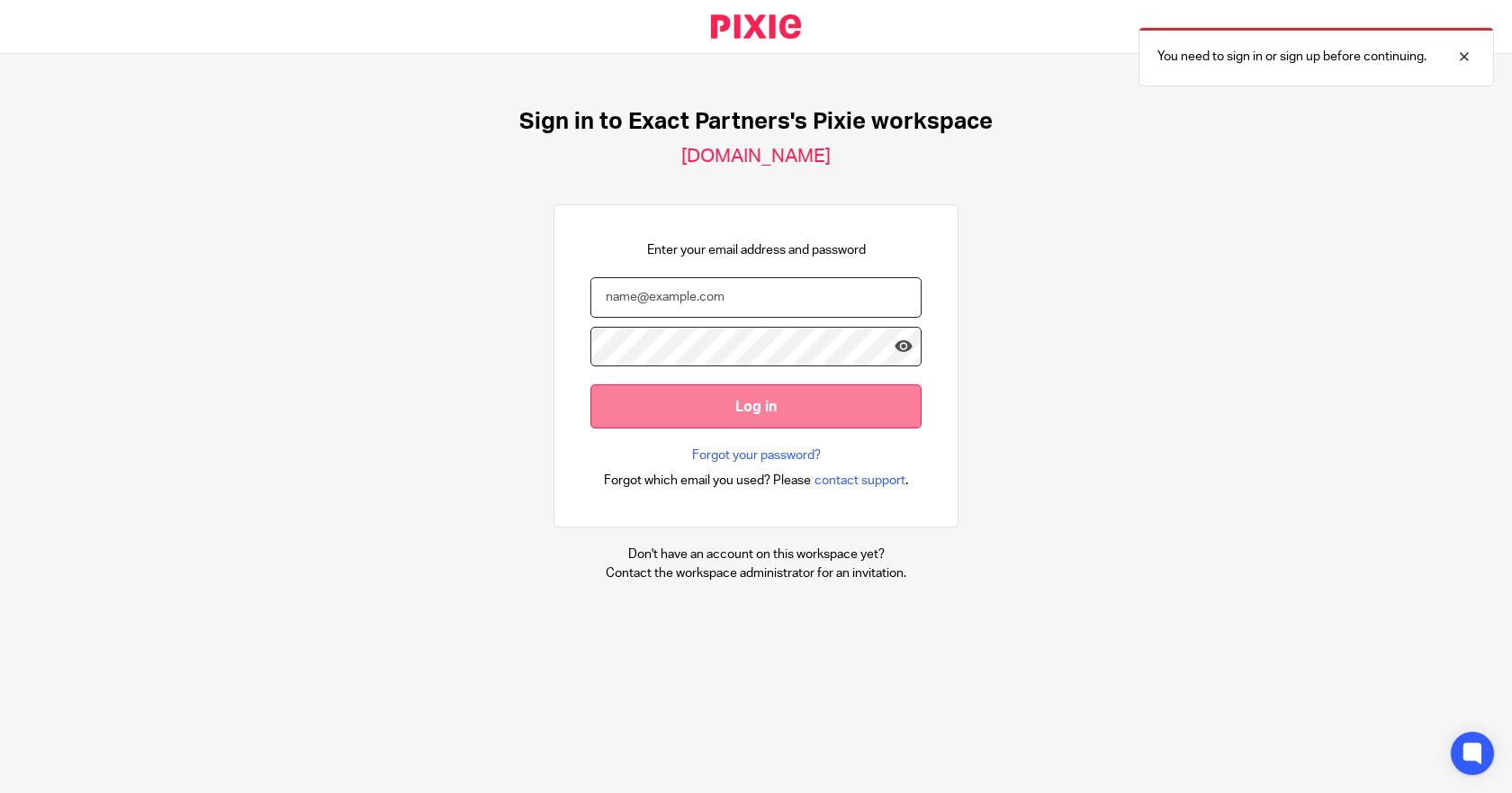
type input "[EMAIL_ADDRESS][DOMAIN_NAME]"
click at [755, 402] on input "Log in" at bounding box center [756, 407] width 331 height 44
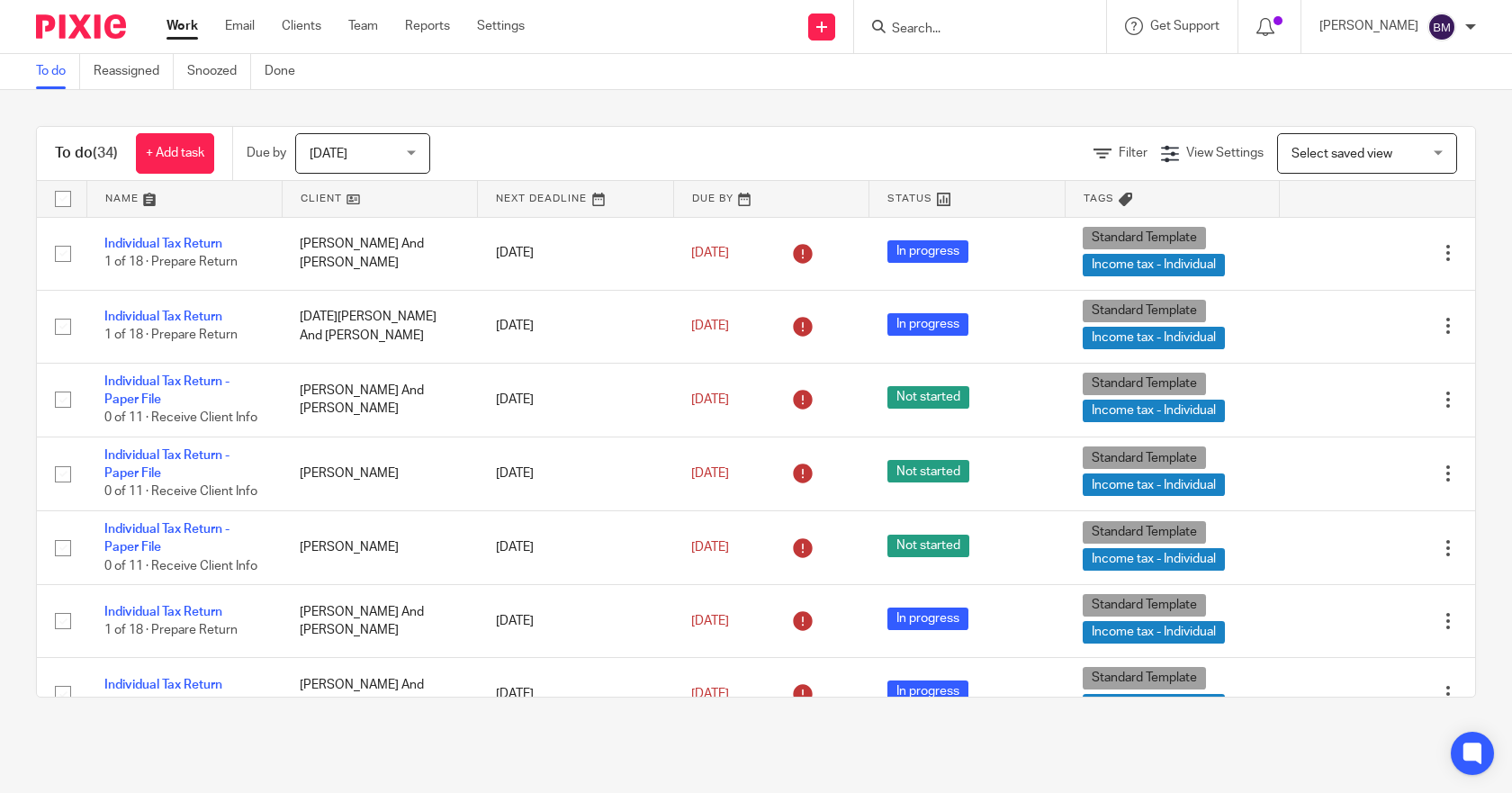
click at [0, 792] on nordpass-portal at bounding box center [0, 793] width 0 height 0
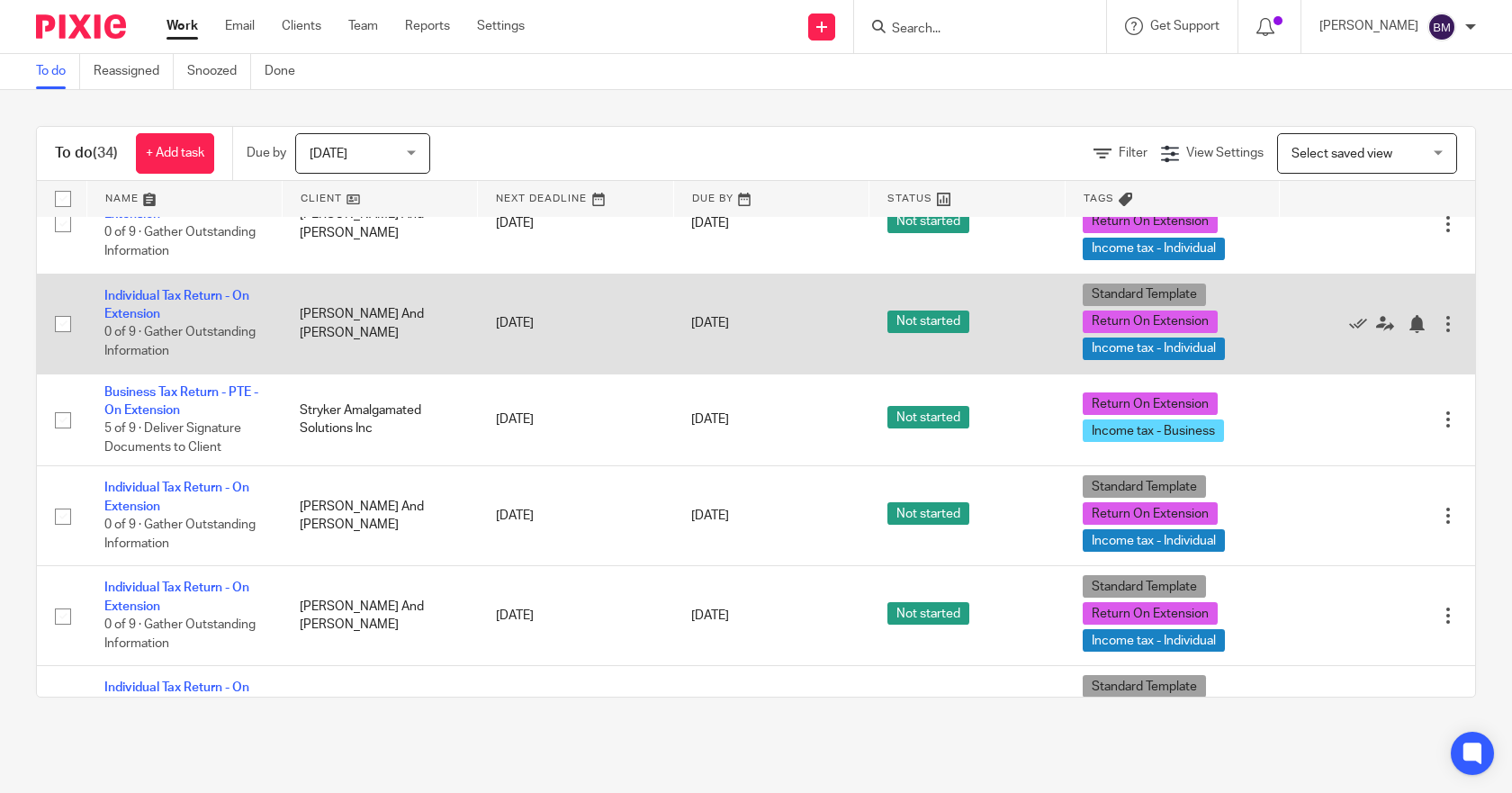
scroll to position [2586, 0]
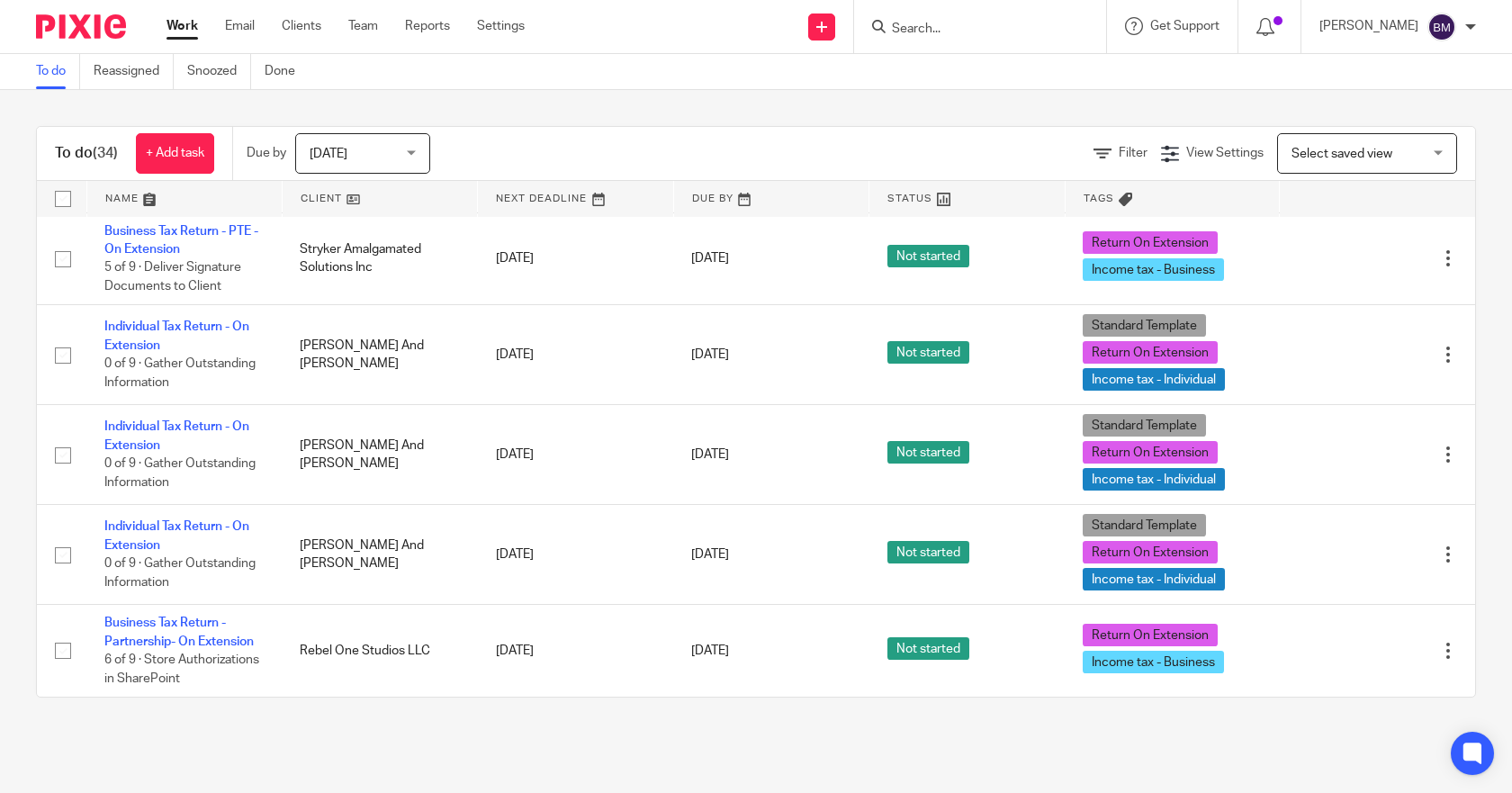
click at [992, 34] on input "Search" at bounding box center [970, 30] width 162 height 16
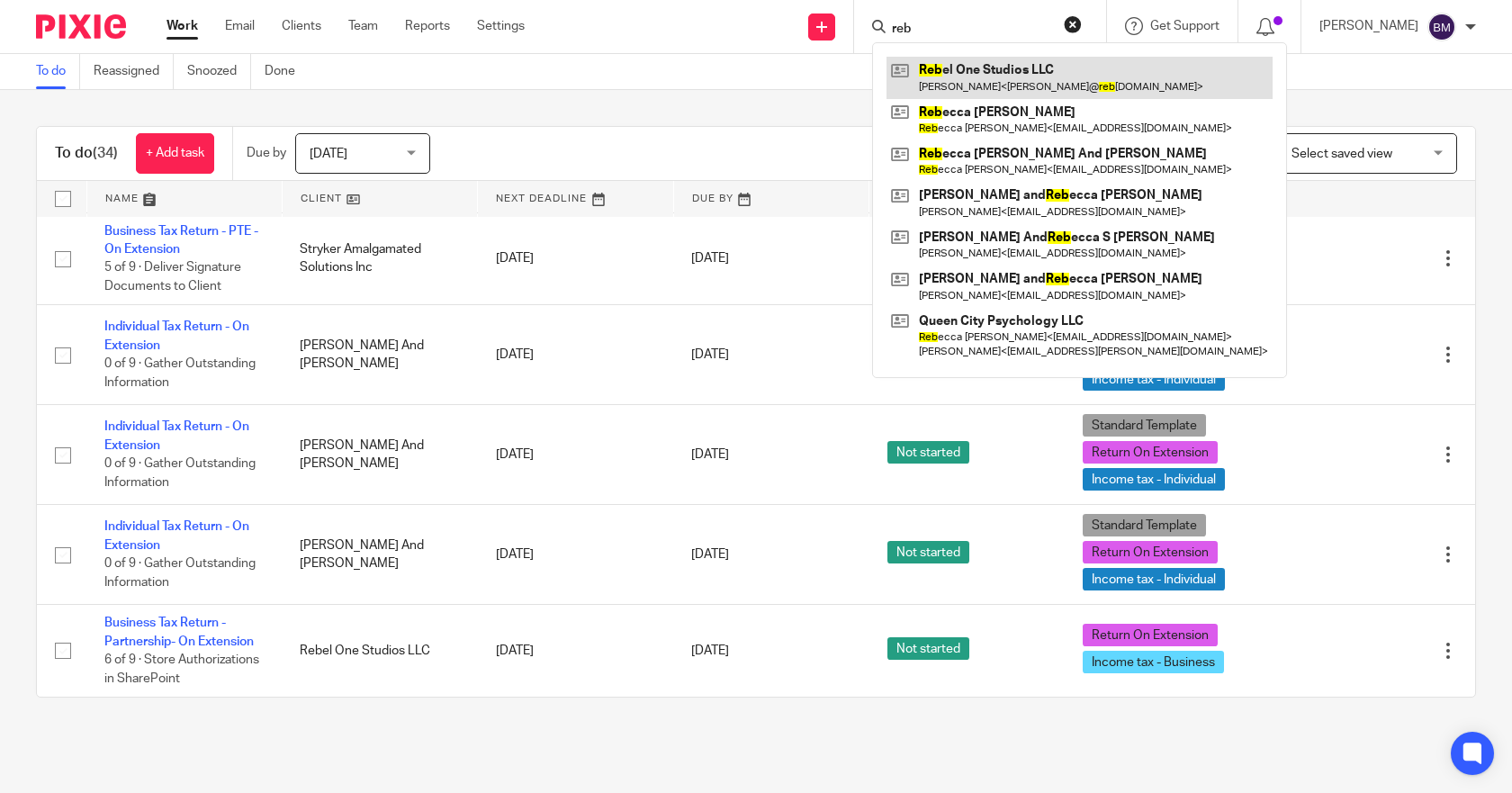
type input "reb"
click at [996, 69] on link at bounding box center [1080, 77] width 386 height 41
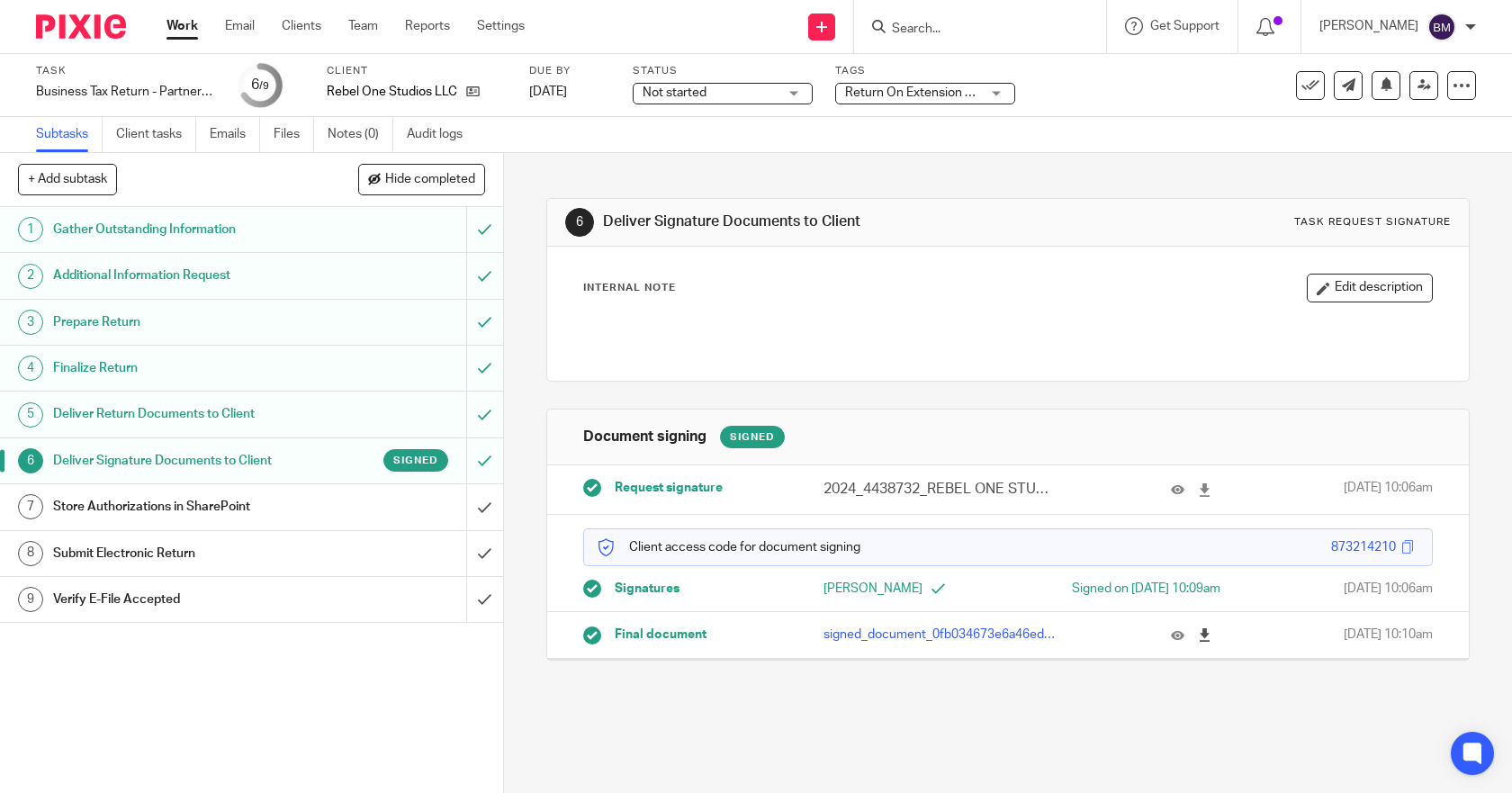
click at [1198, 642] on icon at bounding box center [1204, 635] width 14 height 14
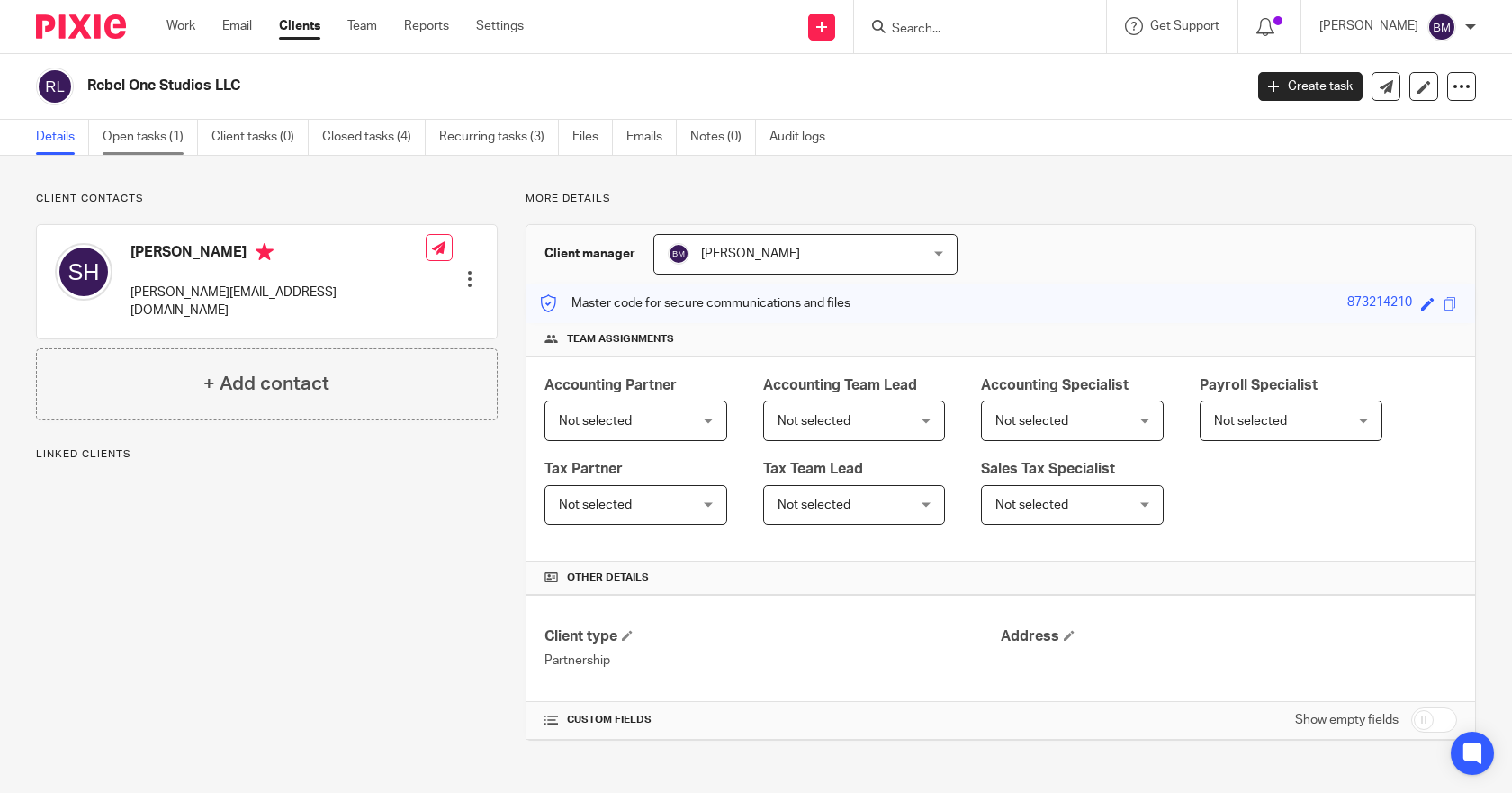
click at [140, 144] on link "Open tasks (1)" at bounding box center [150, 137] width 95 height 35
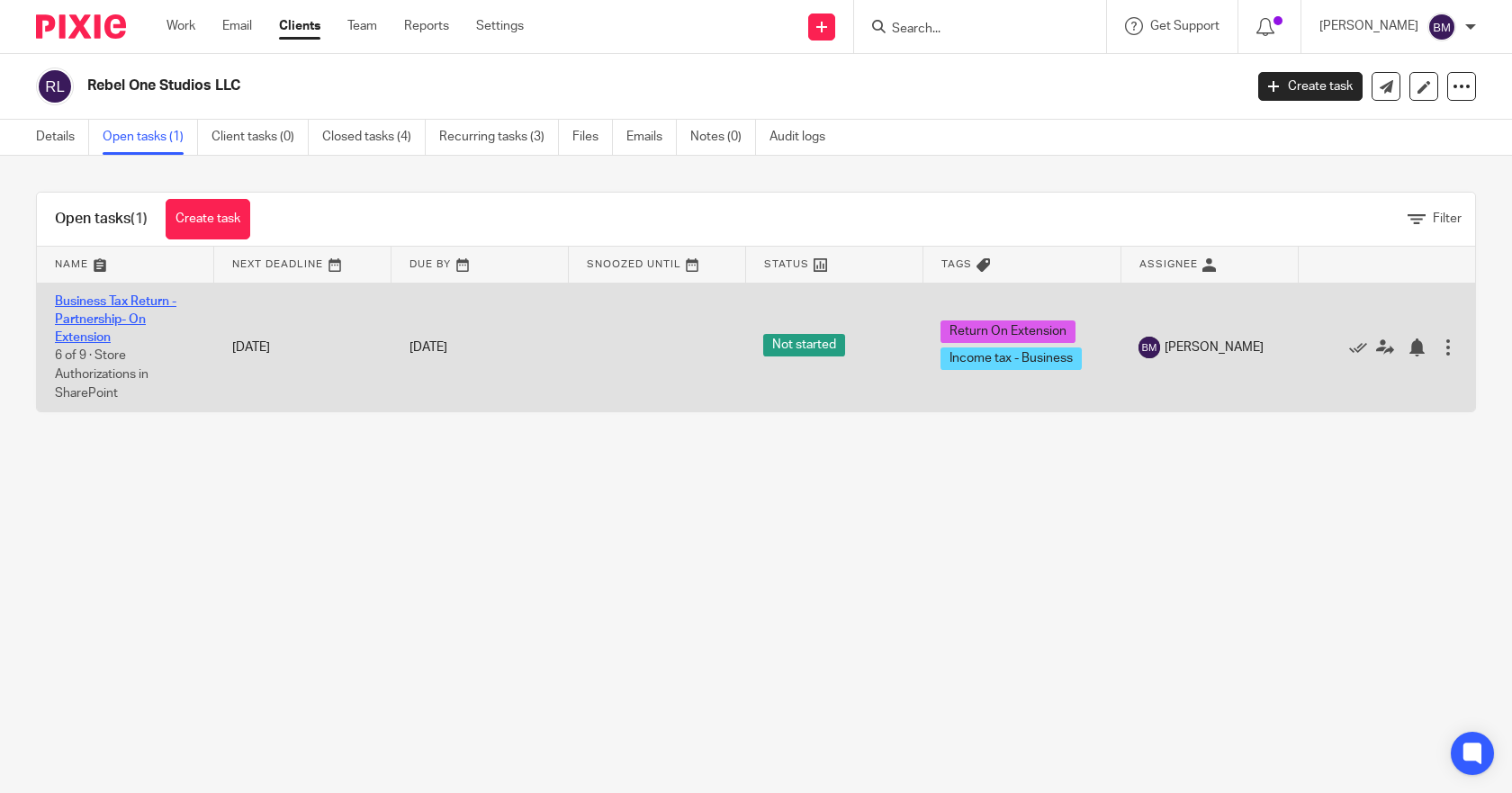
click at [108, 313] on link "Business Tax Return - Partnership- On Extension" at bounding box center [115, 320] width 122 height 49
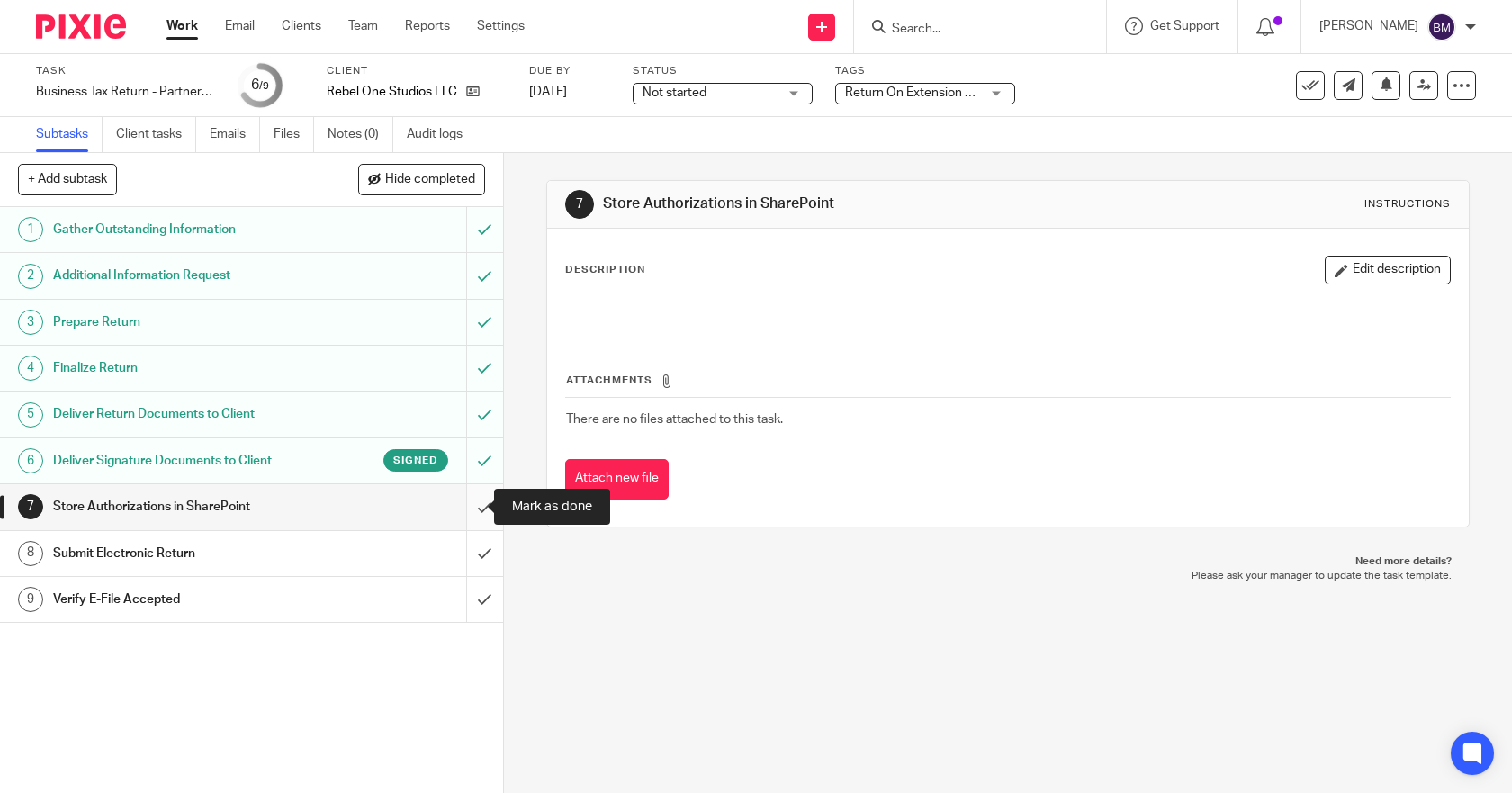
click at [468, 506] on input "submit" at bounding box center [252, 506] width 503 height 45
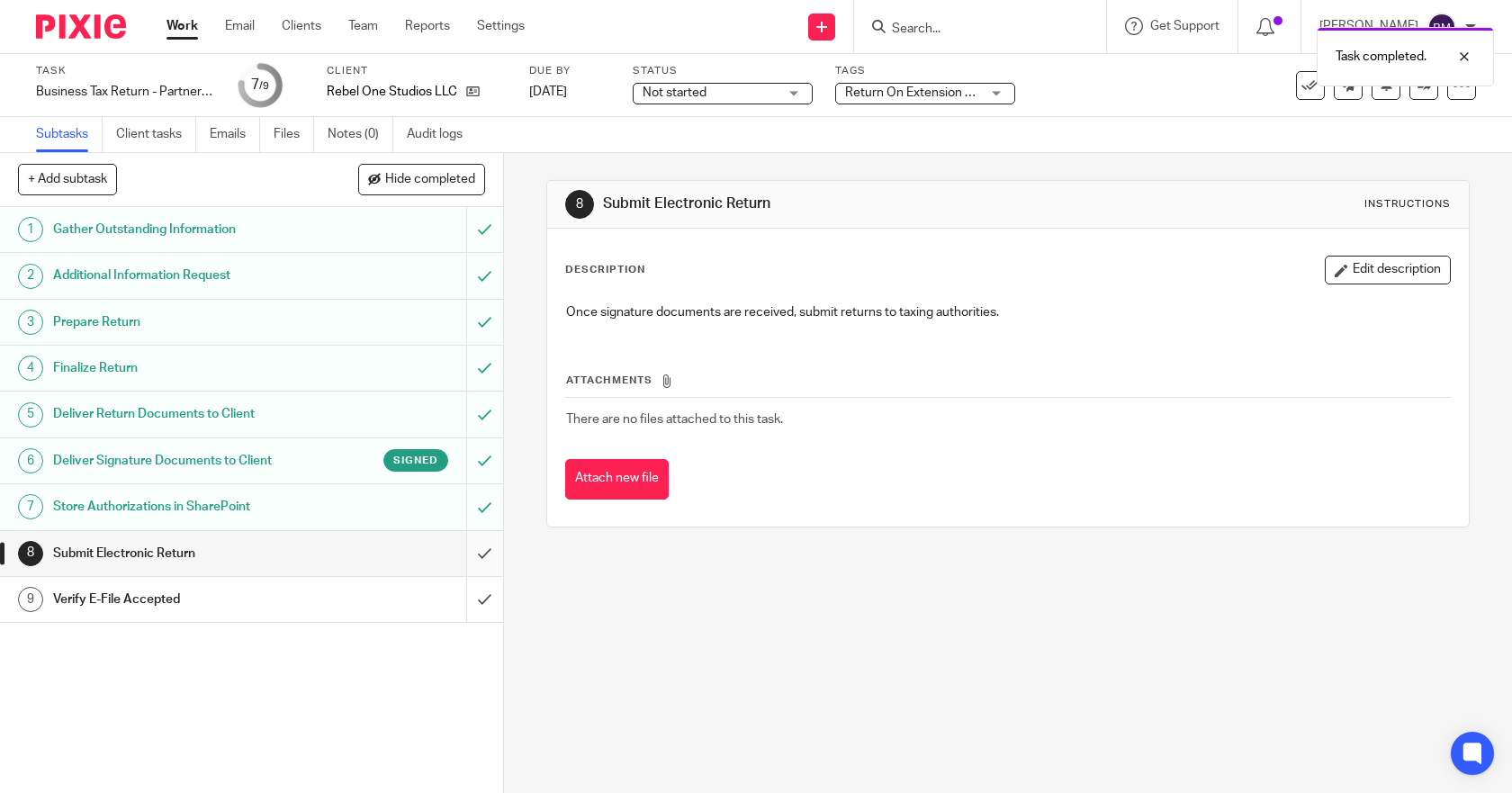
click at [461, 559] on input "submit" at bounding box center [252, 553] width 503 height 45
